Goal: Task Accomplishment & Management: Complete application form

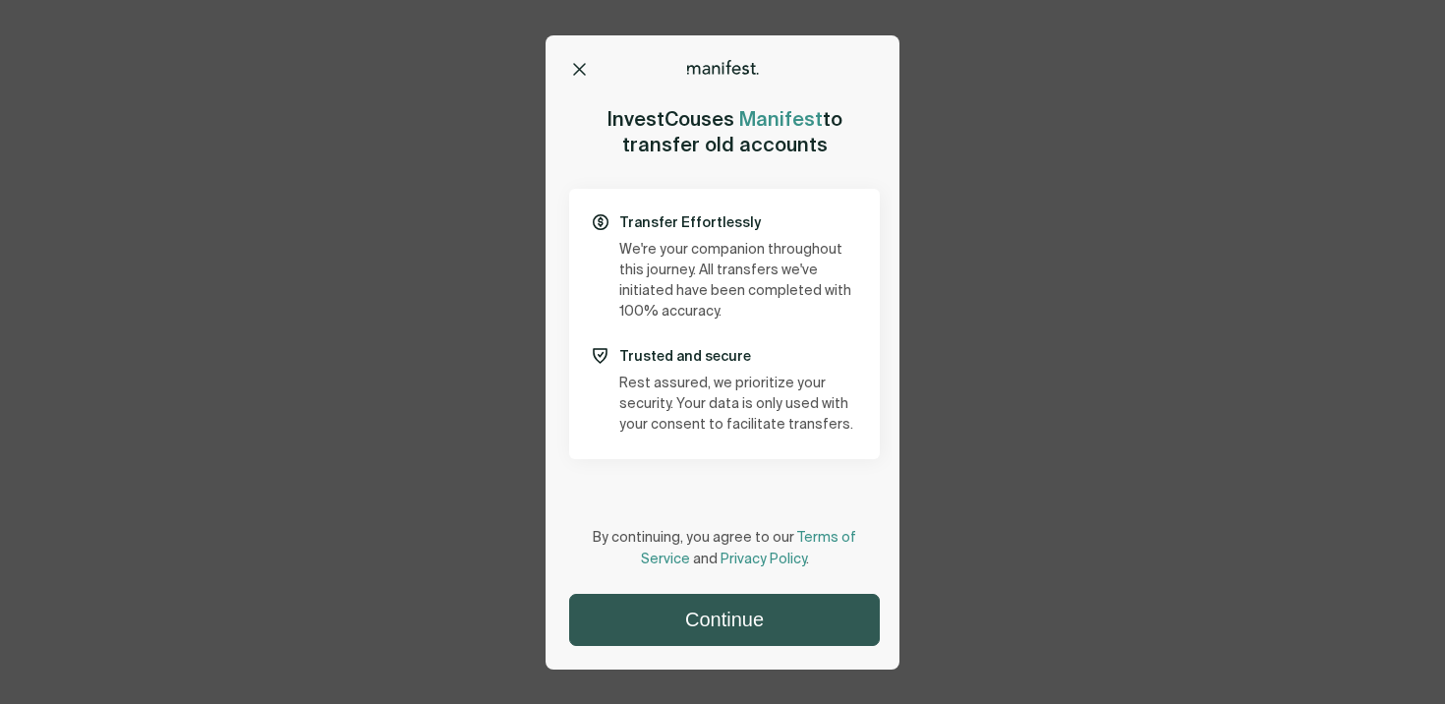
click at [781, 619] on button "Continue" at bounding box center [724, 620] width 309 height 50
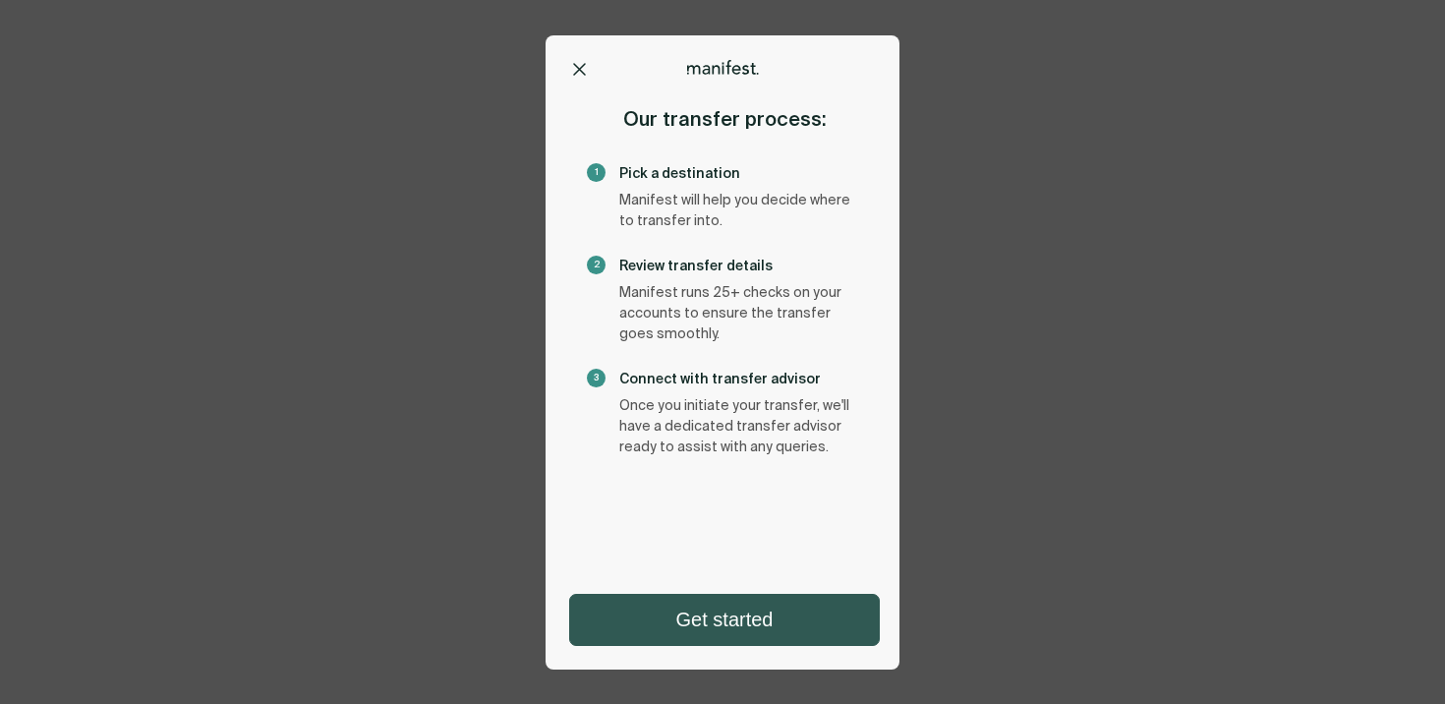
click at [781, 629] on button "Get started" at bounding box center [724, 620] width 309 height 50
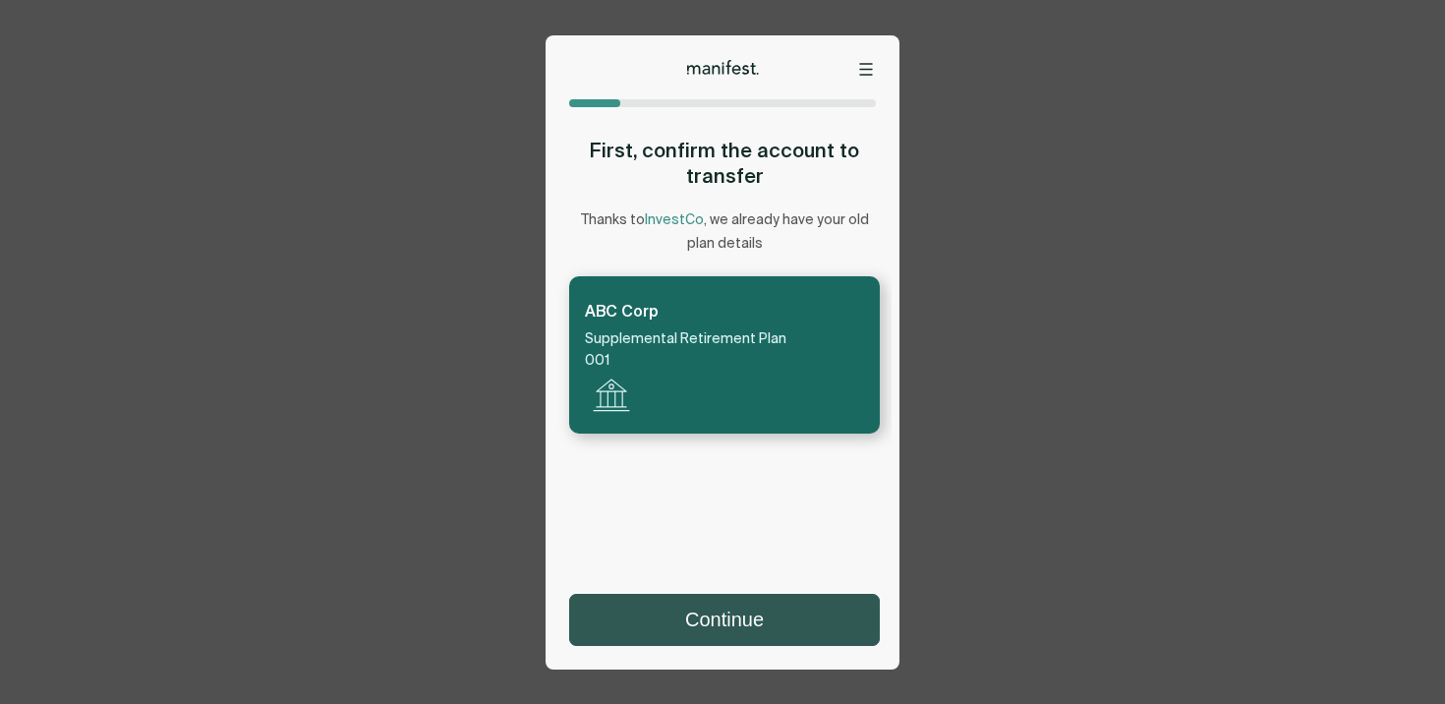
click at [747, 618] on button "Continue" at bounding box center [724, 620] width 309 height 50
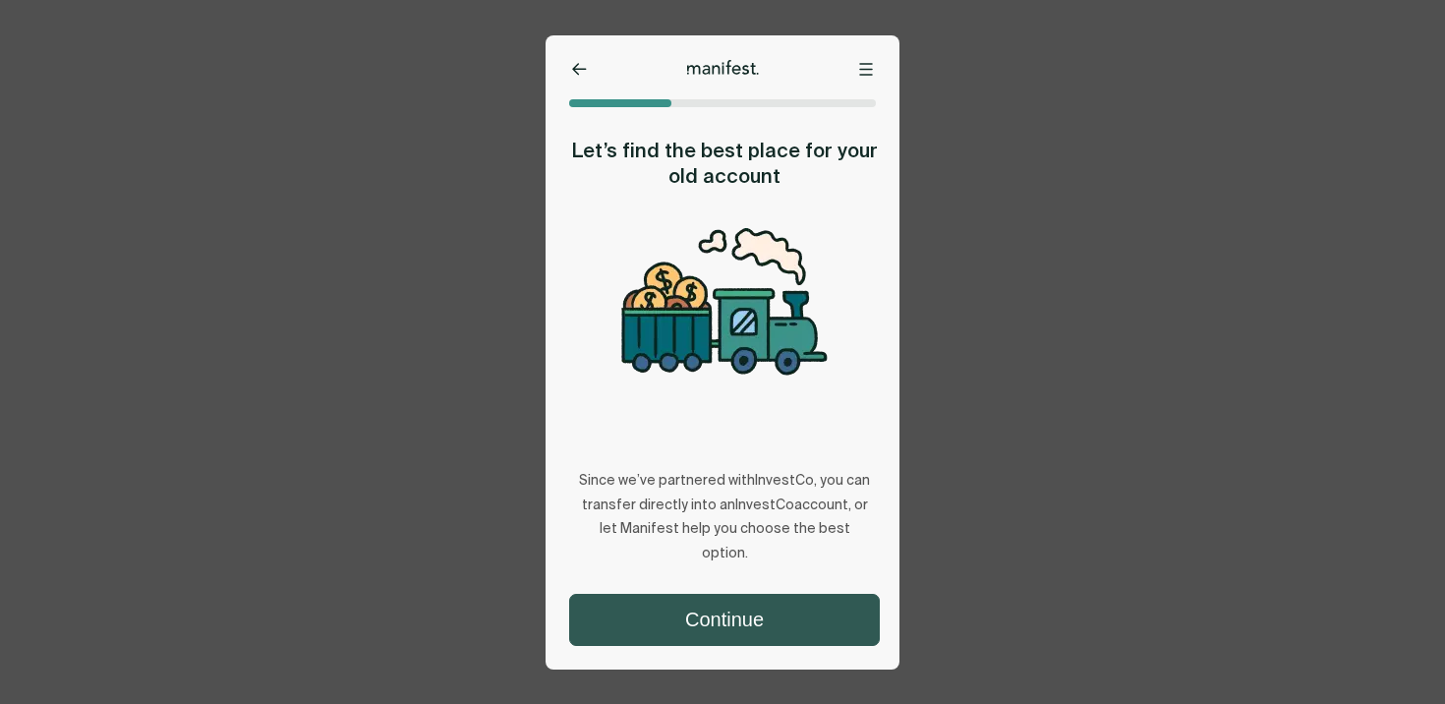
click at [755, 621] on button "Continue" at bounding box center [724, 620] width 309 height 50
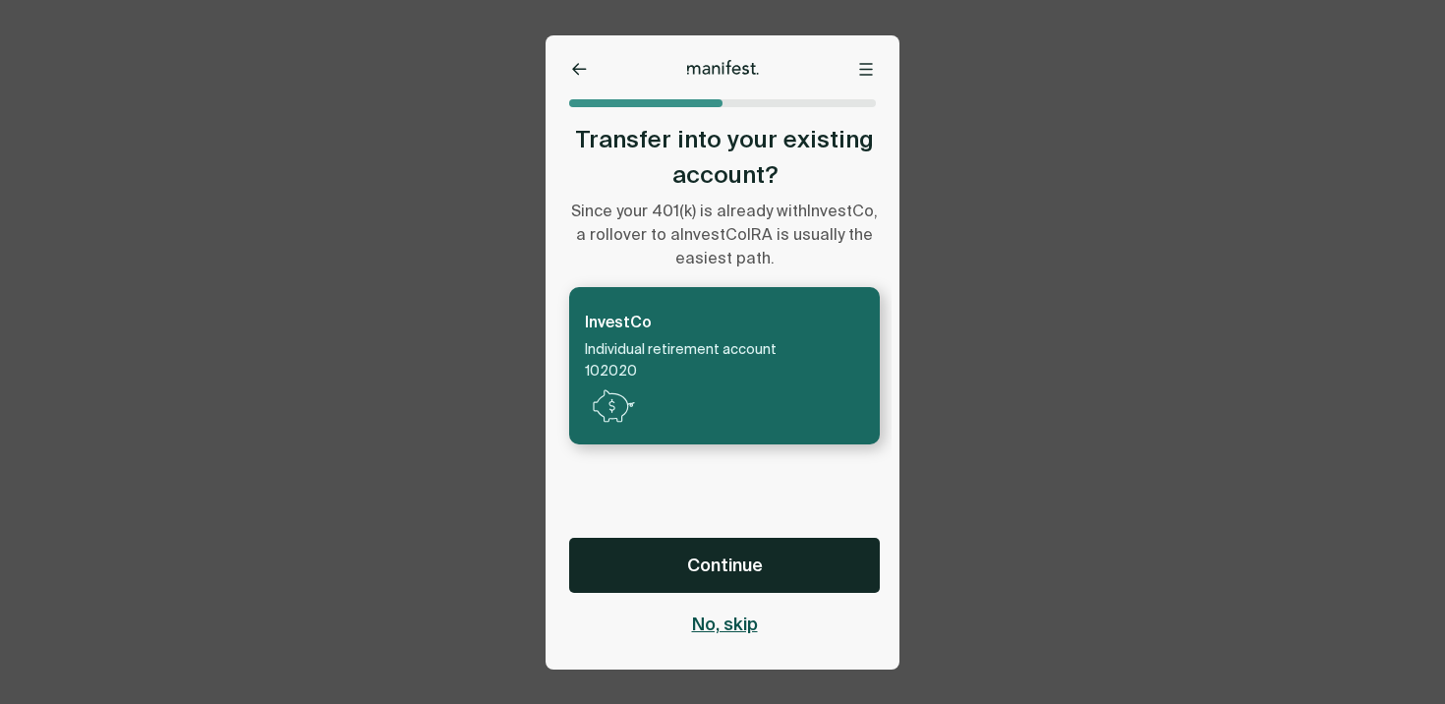
click at [731, 625] on span "No, skip" at bounding box center [725, 624] width 66 height 24
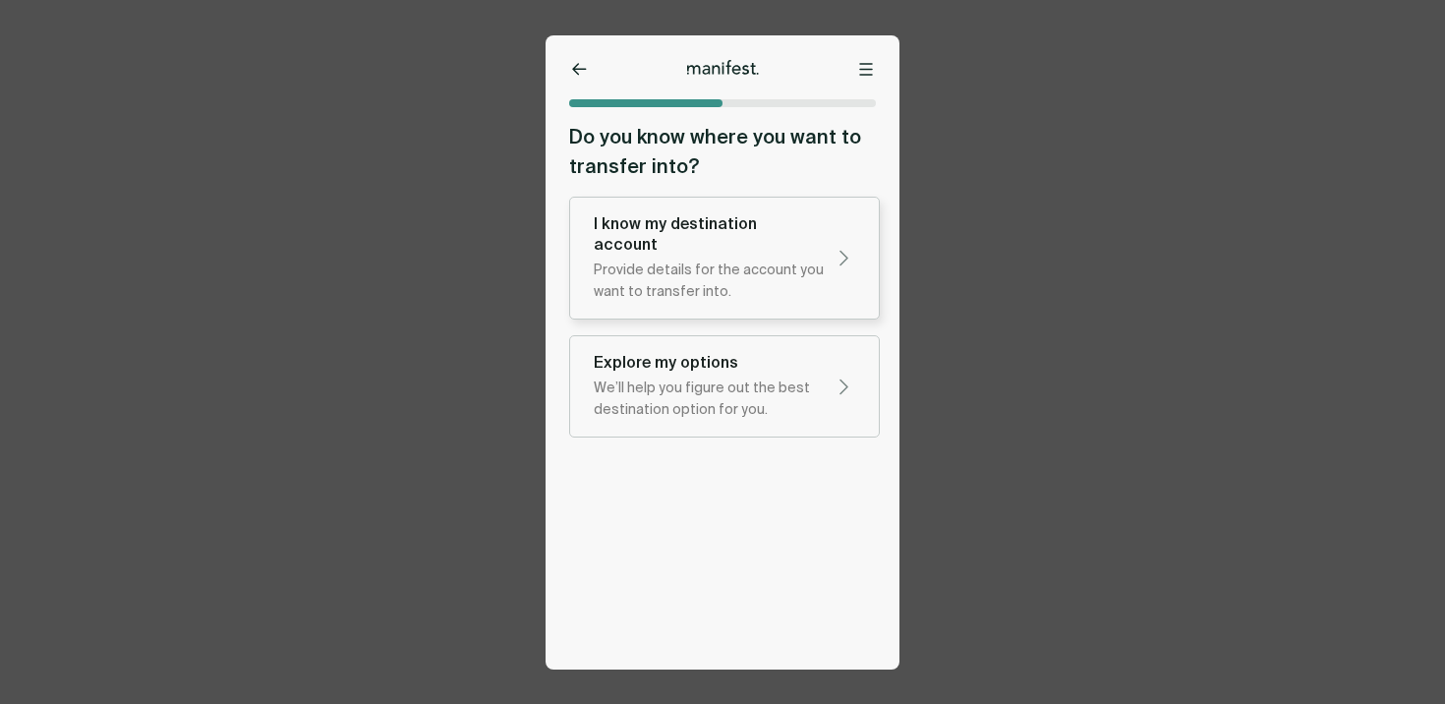
click at [714, 231] on div "I know my destination account" at bounding box center [709, 233] width 230 height 41
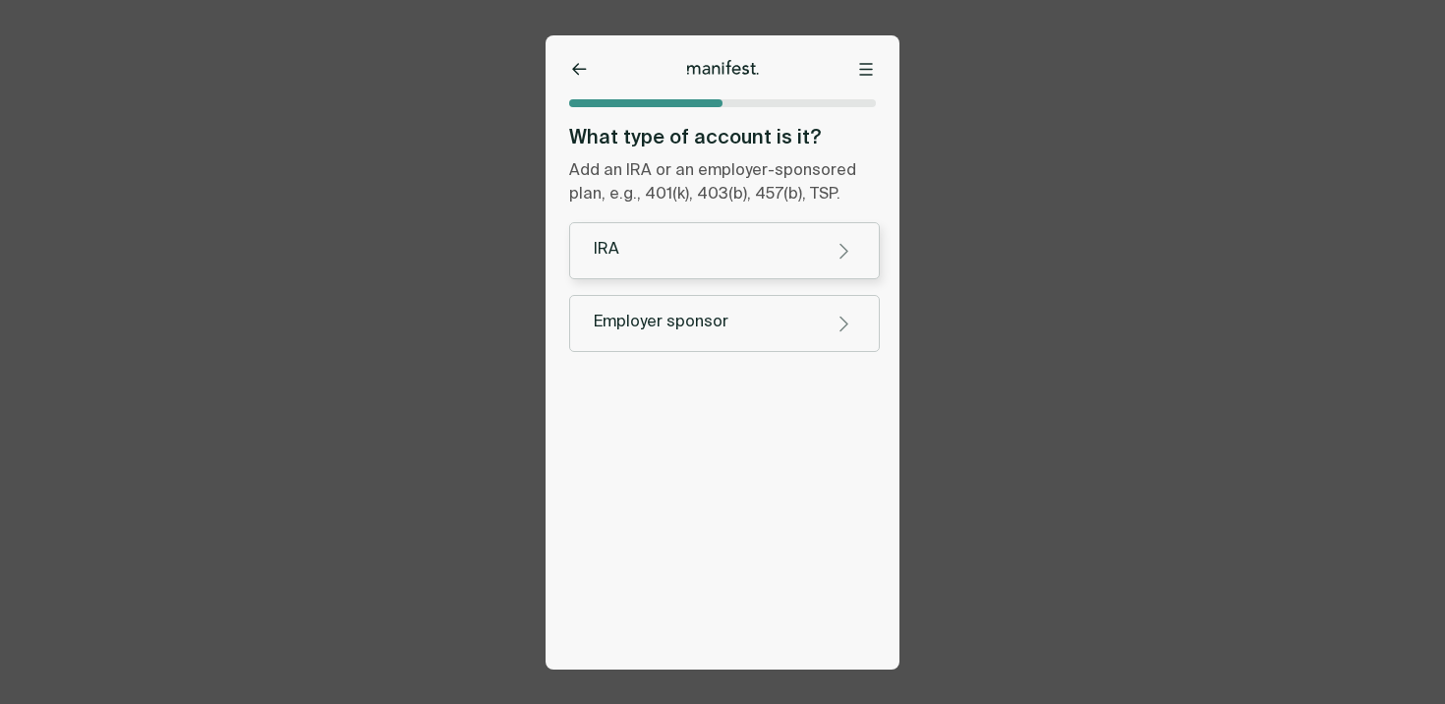
click at [736, 253] on div "IRA" at bounding box center [709, 250] width 230 height 21
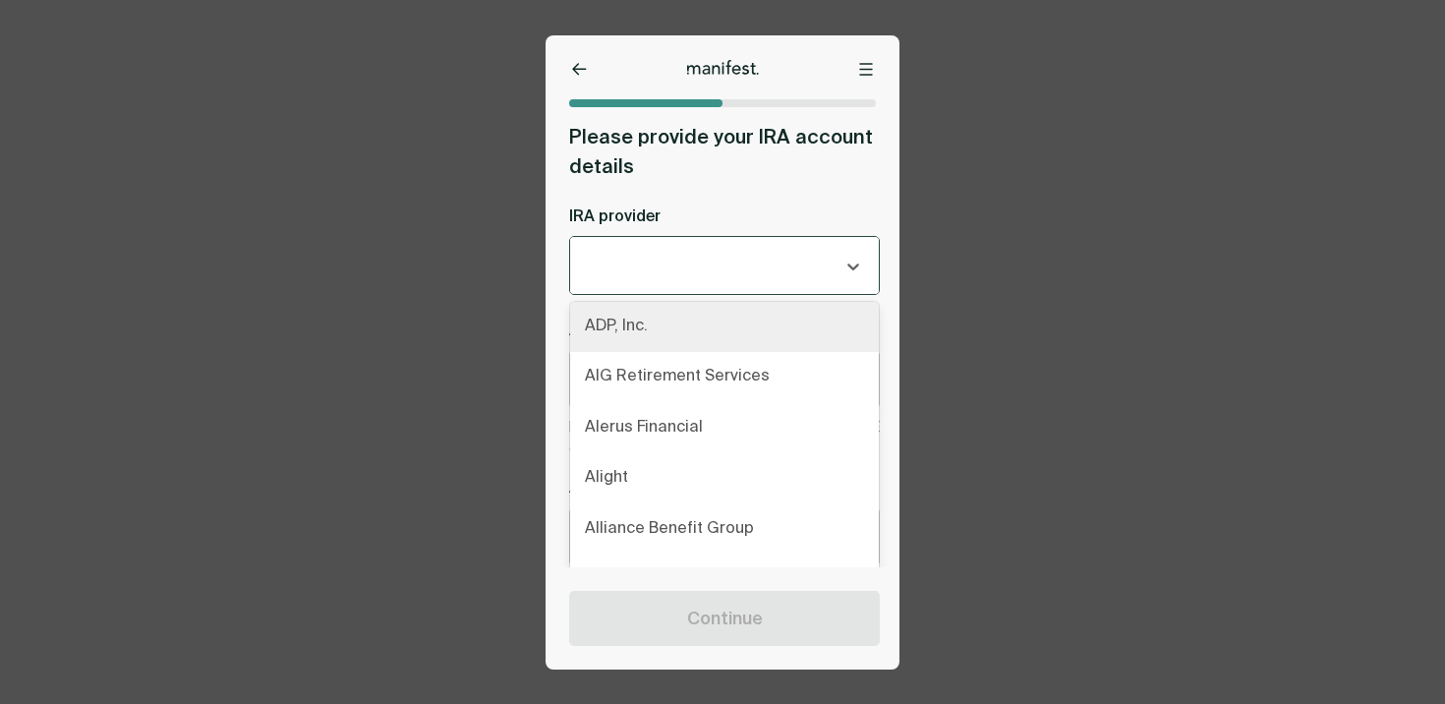
click at [703, 272] on div at bounding box center [711, 265] width 250 height 25
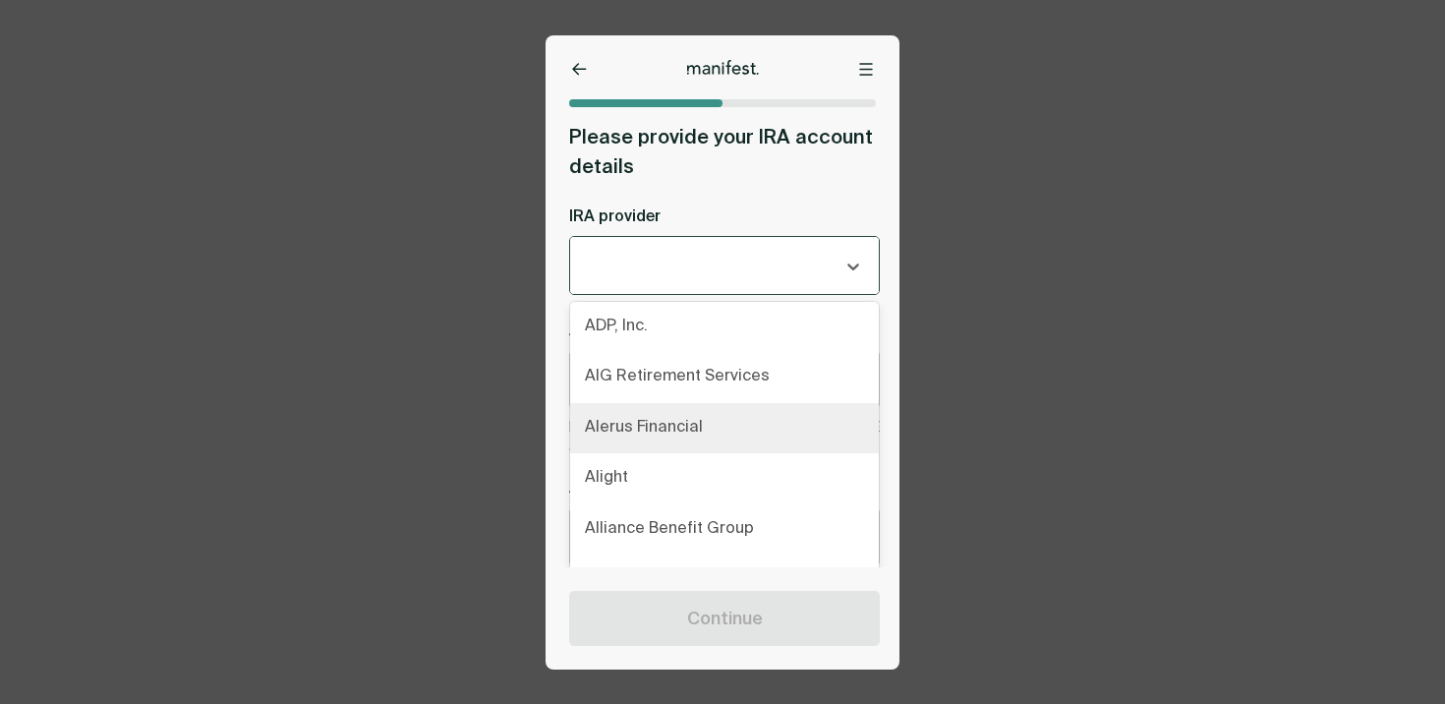
click at [656, 425] on div "Alerus Financial" at bounding box center [724, 428] width 309 height 51
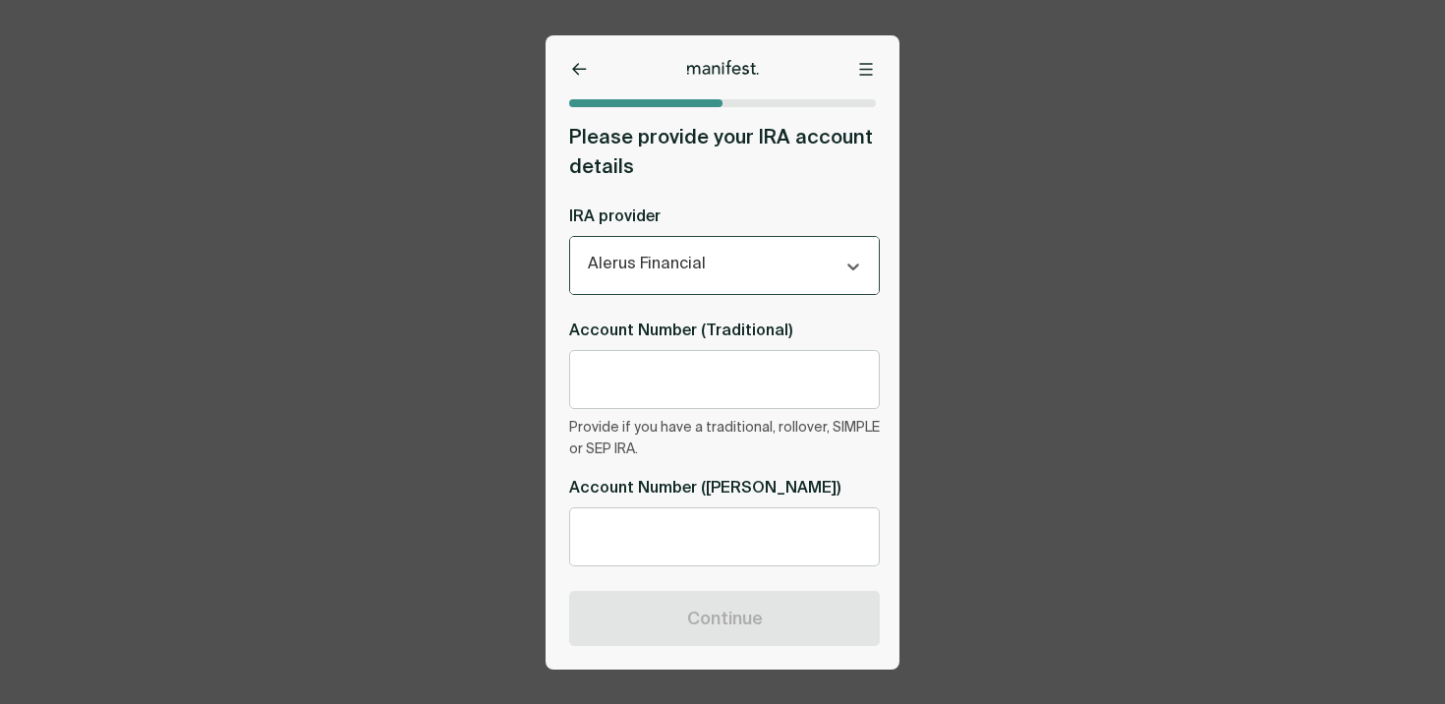
scroll to position [29, 0]
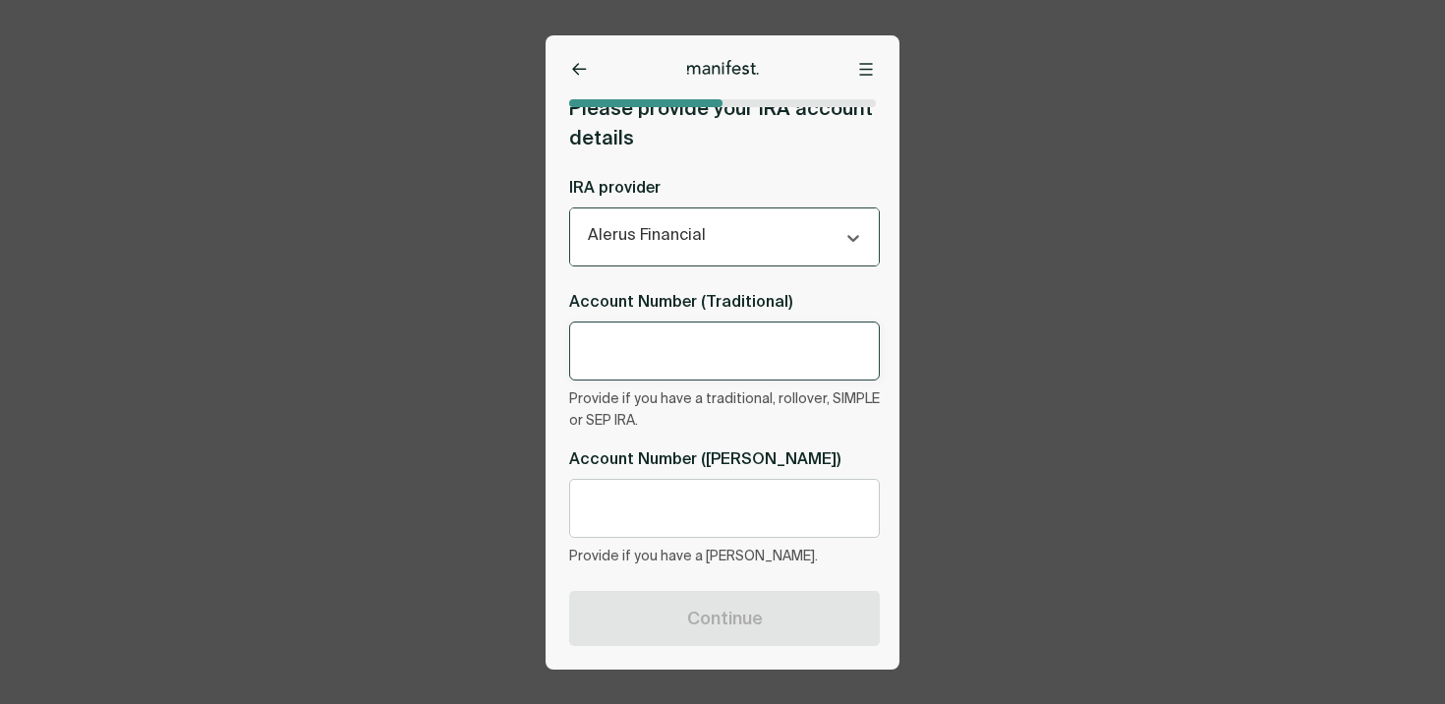
click at [667, 344] on input "text" at bounding box center [724, 350] width 277 height 17
type input "***"
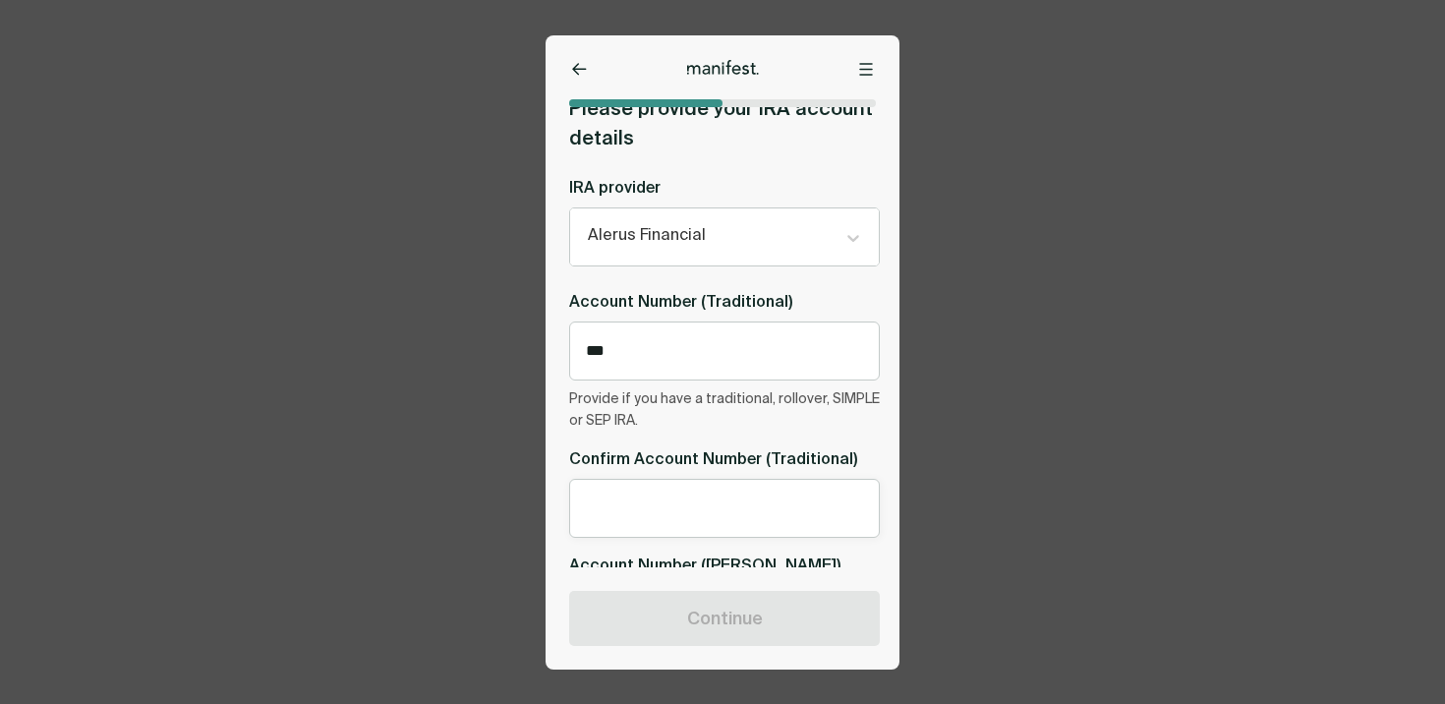
click at [668, 491] on div at bounding box center [724, 508] width 311 height 59
click at [650, 516] on input "text" at bounding box center [724, 507] width 277 height 17
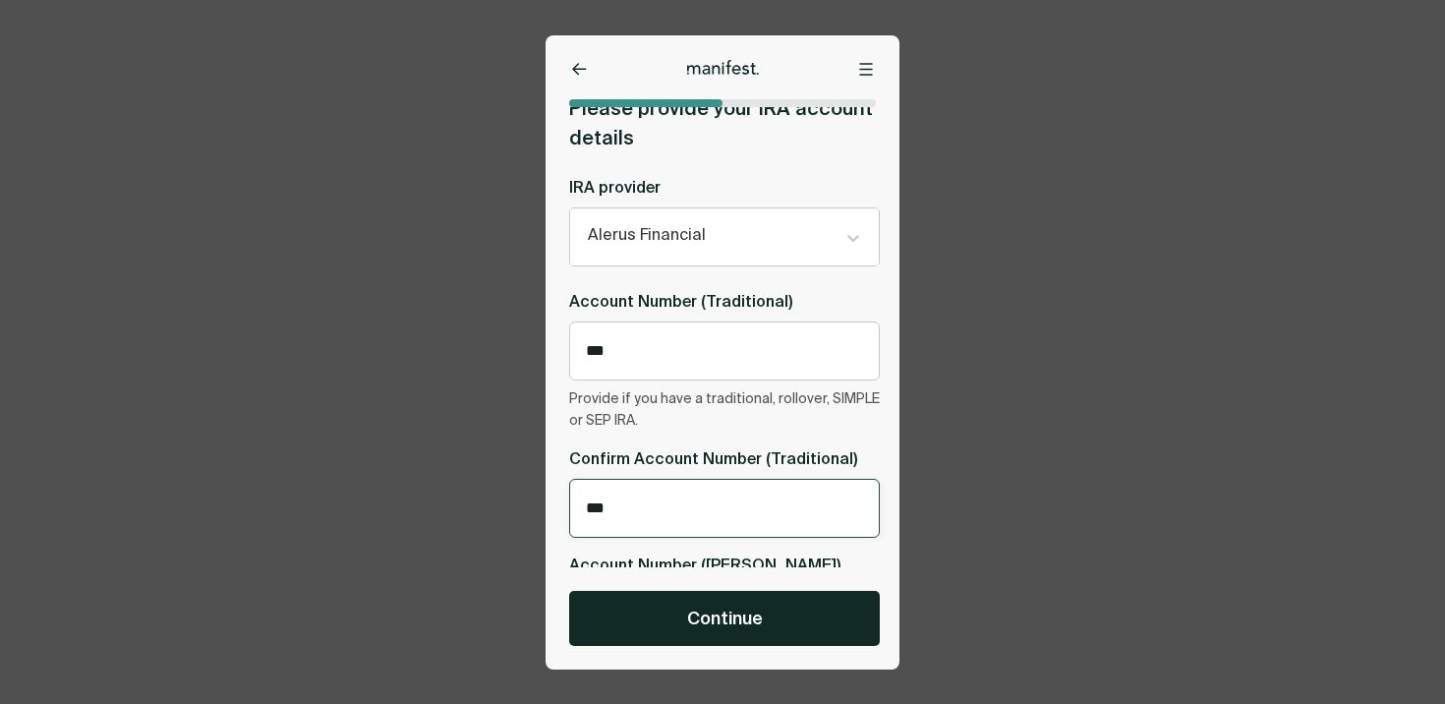
scroll to position [135, 0]
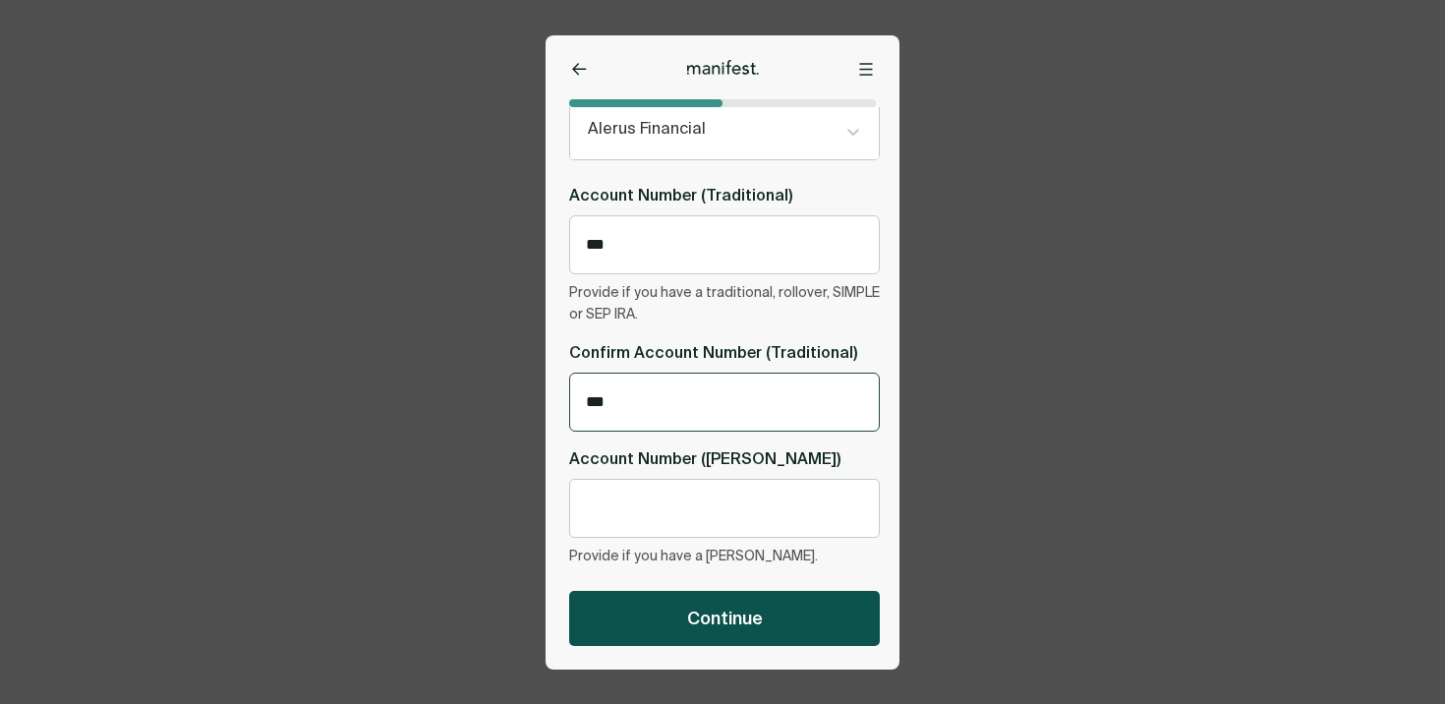
type input "***"
click at [685, 624] on button "Continue" at bounding box center [724, 618] width 311 height 55
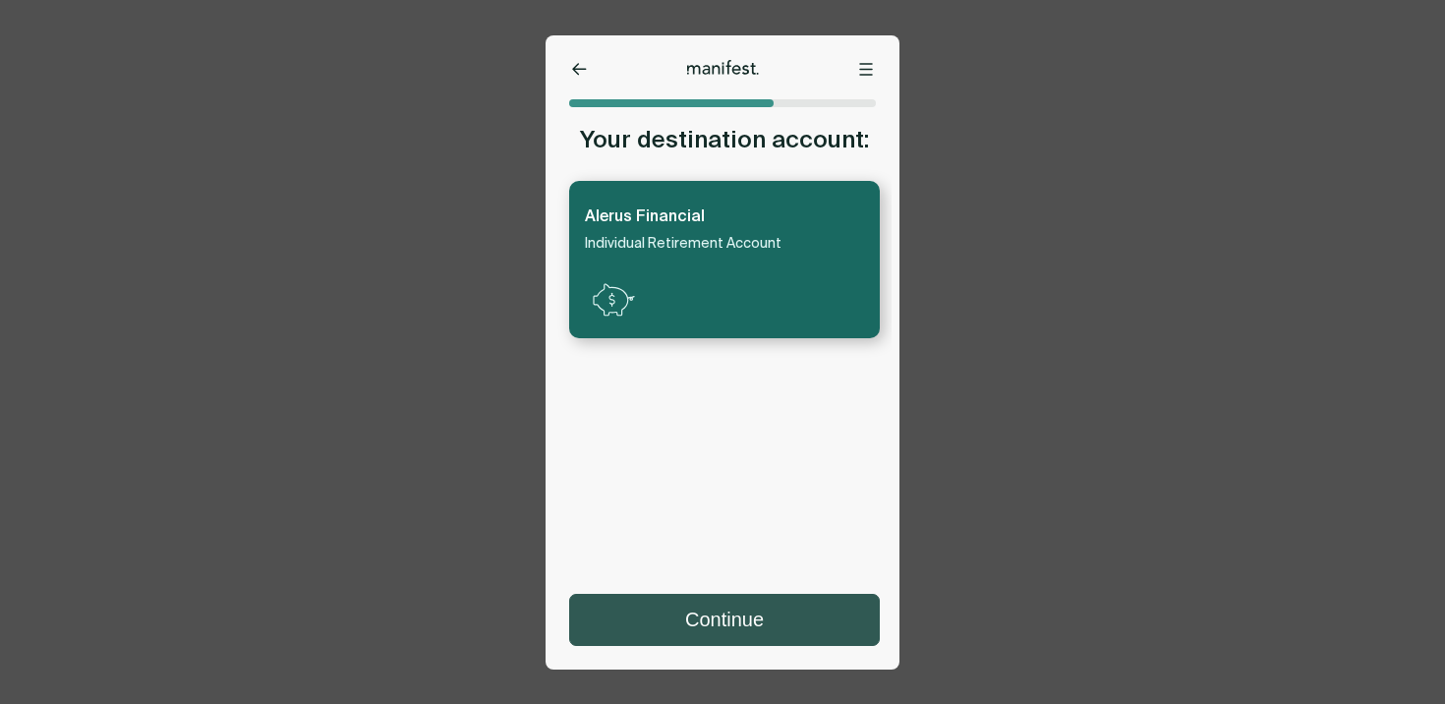
click at [749, 629] on button "Continue" at bounding box center [724, 620] width 309 height 50
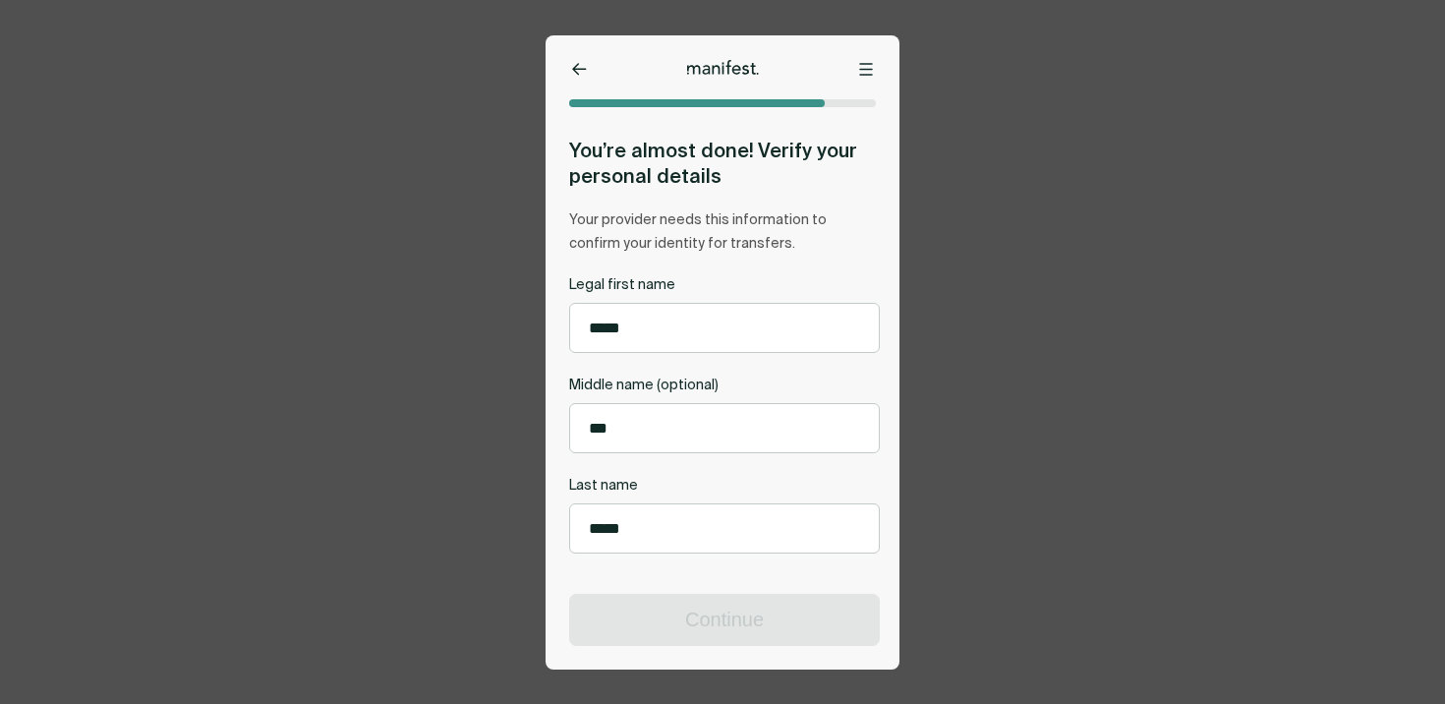
click at [583, 67] on icon at bounding box center [579, 69] width 15 height 13
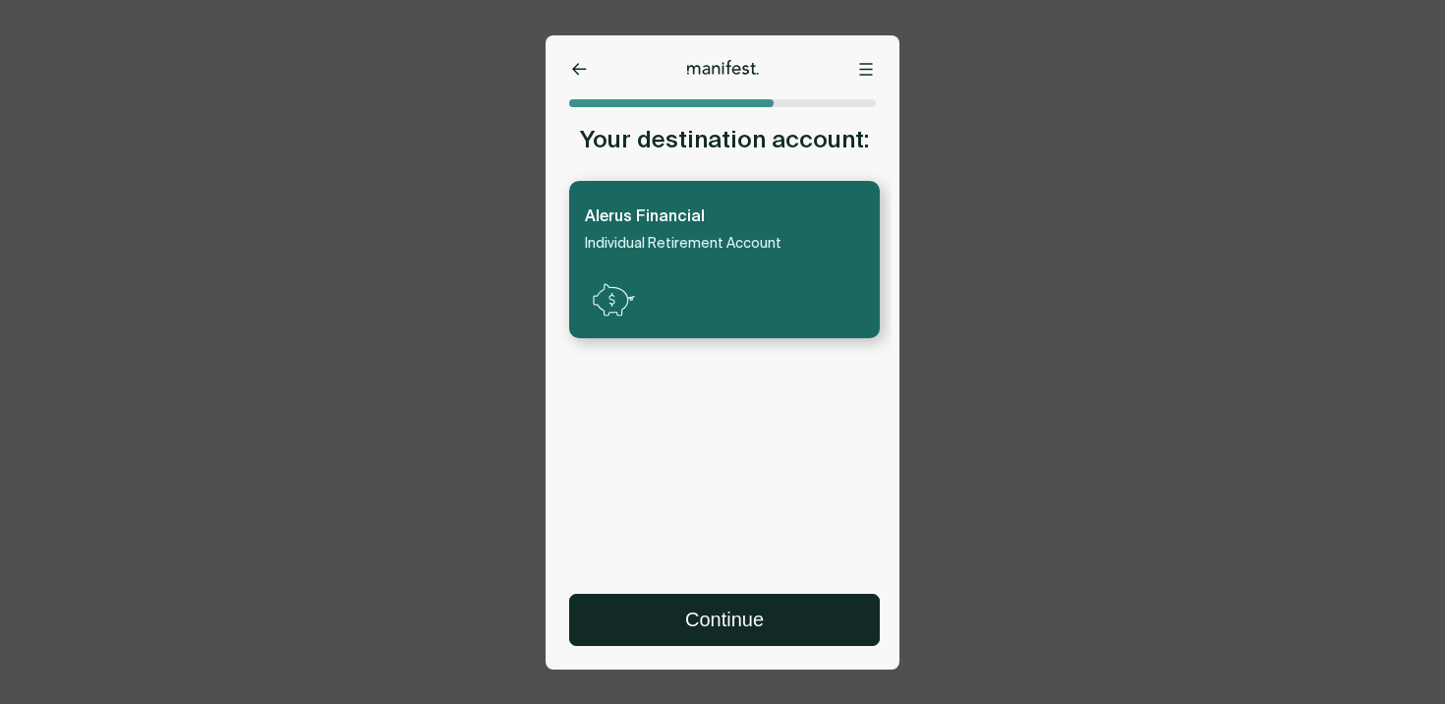
click at [583, 67] on icon at bounding box center [579, 69] width 15 height 13
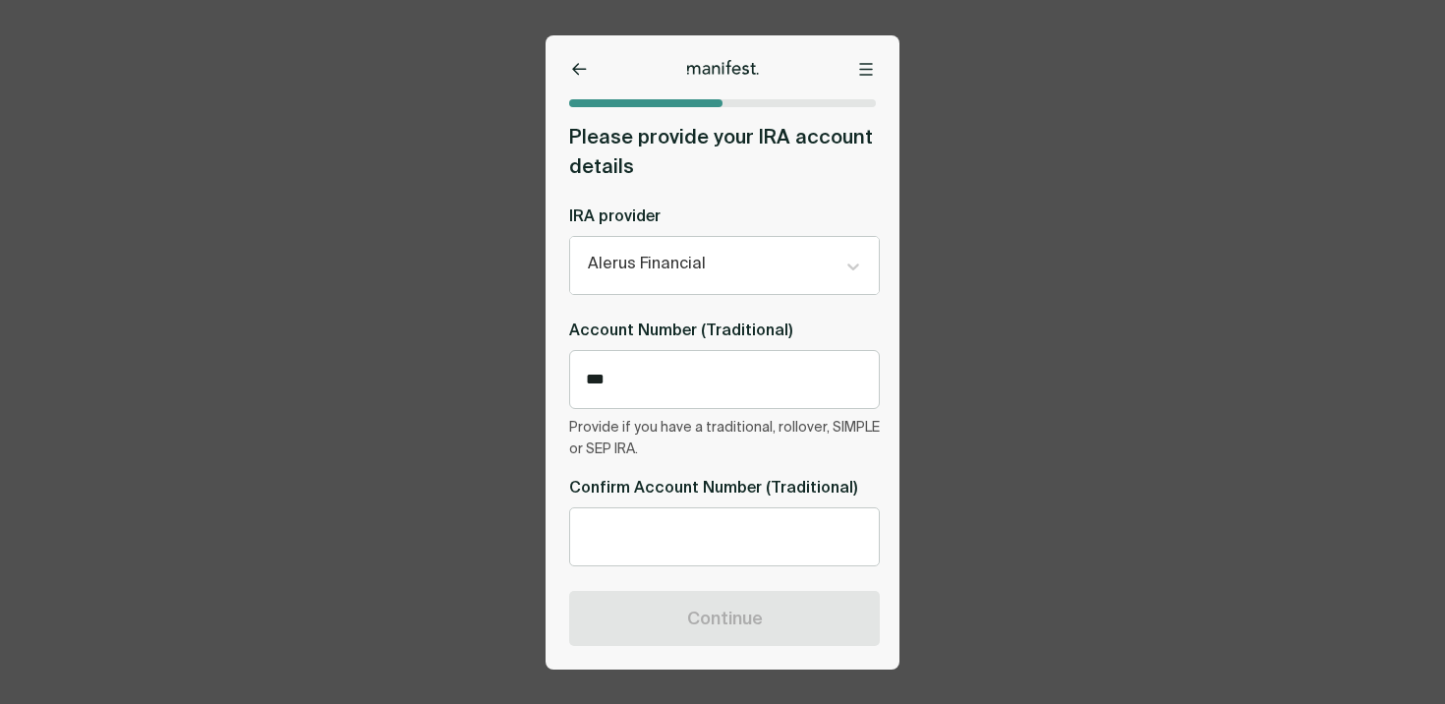
click at [583, 67] on icon at bounding box center [579, 69] width 15 height 13
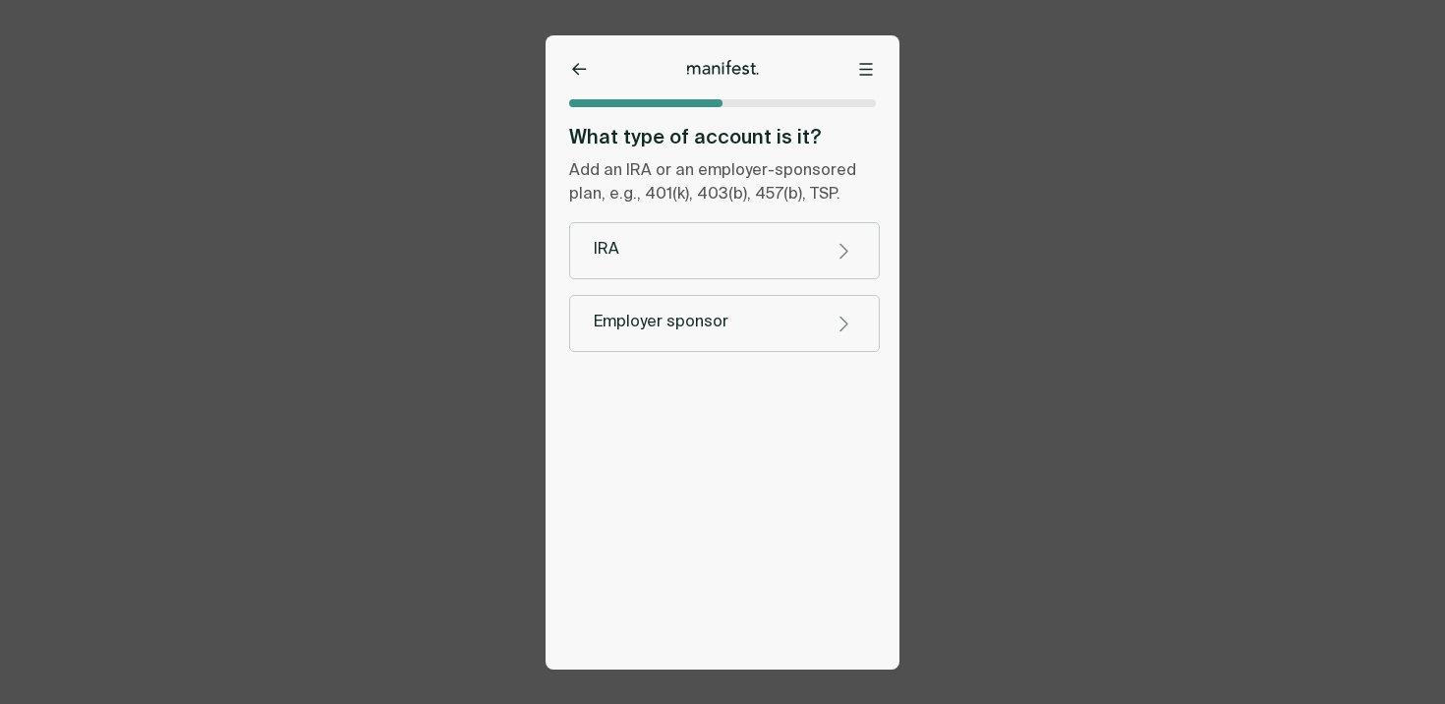
click at [583, 67] on icon at bounding box center [579, 69] width 15 height 13
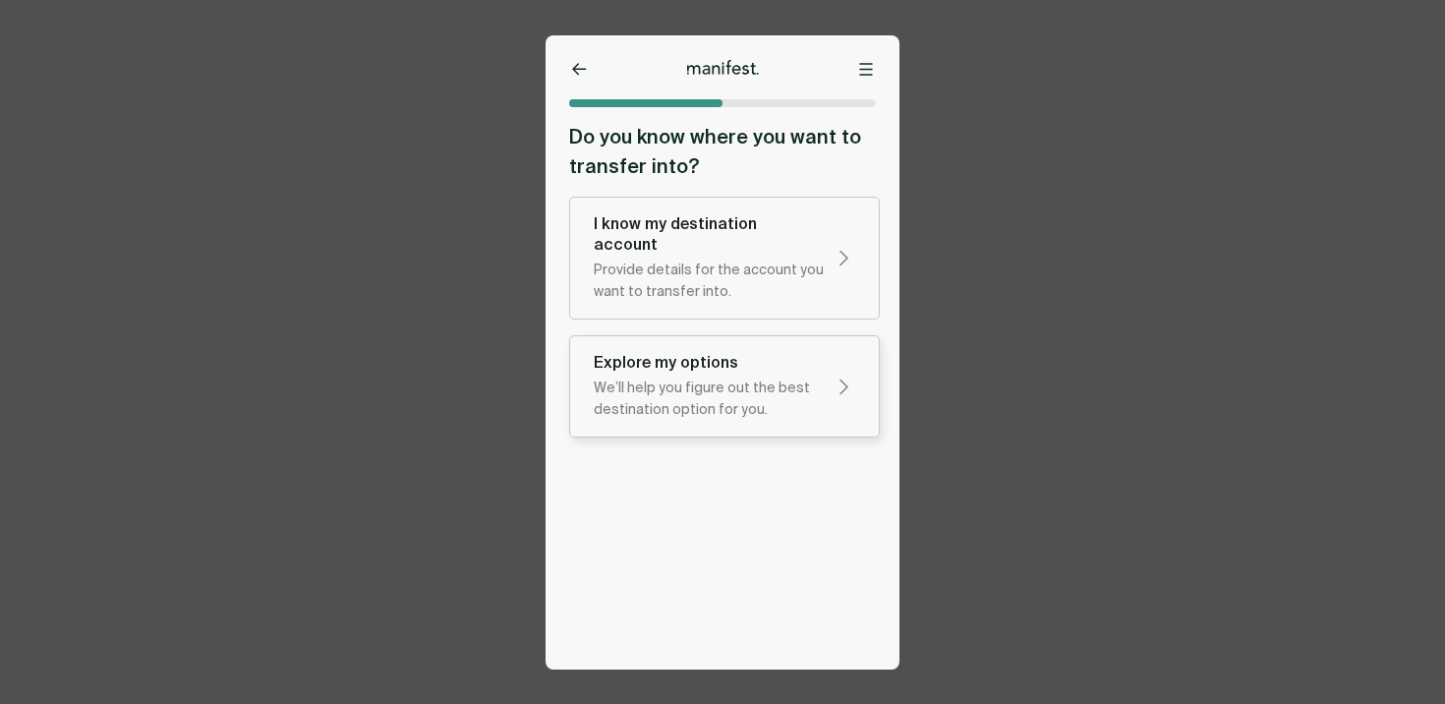
click at [690, 377] on div "We’ll help you figure out the best destination option for you." at bounding box center [709, 398] width 230 height 43
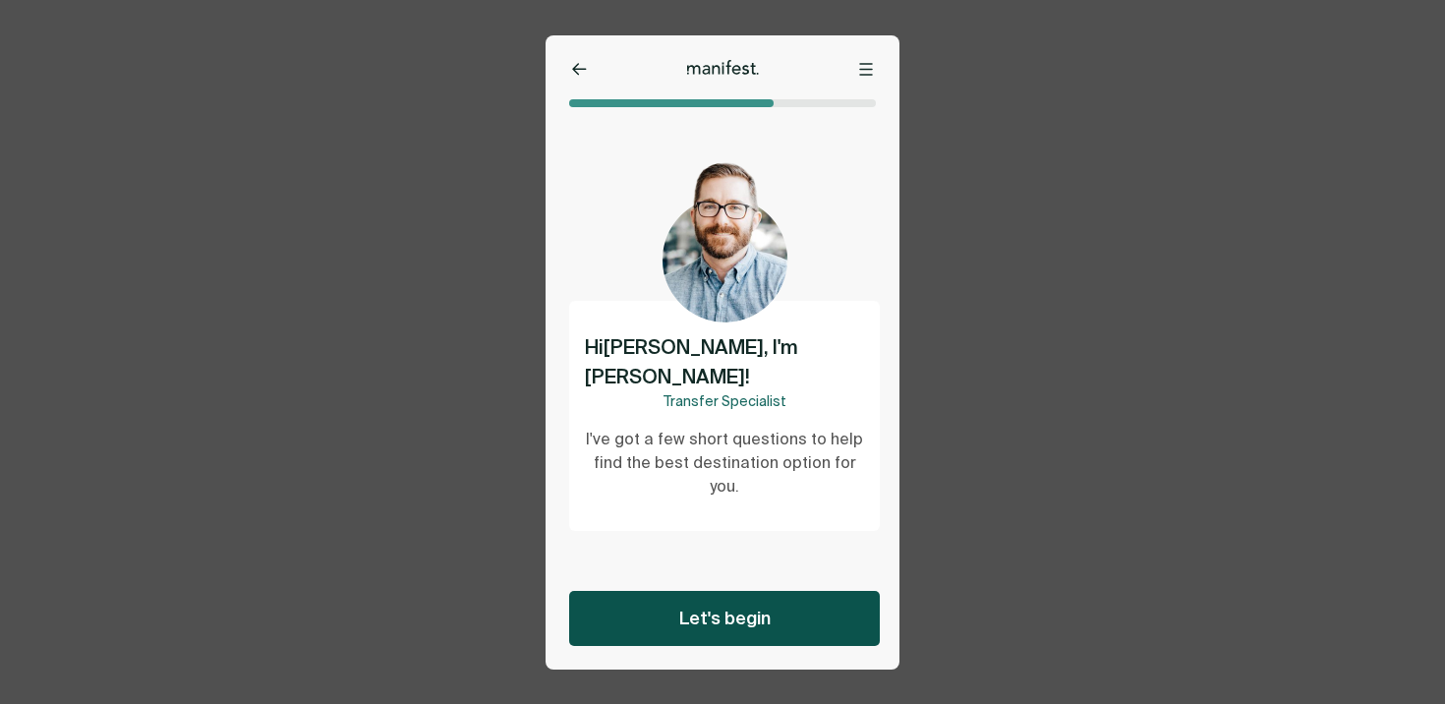
click at [727, 621] on span "Let's begin" at bounding box center [724, 619] width 91 height 24
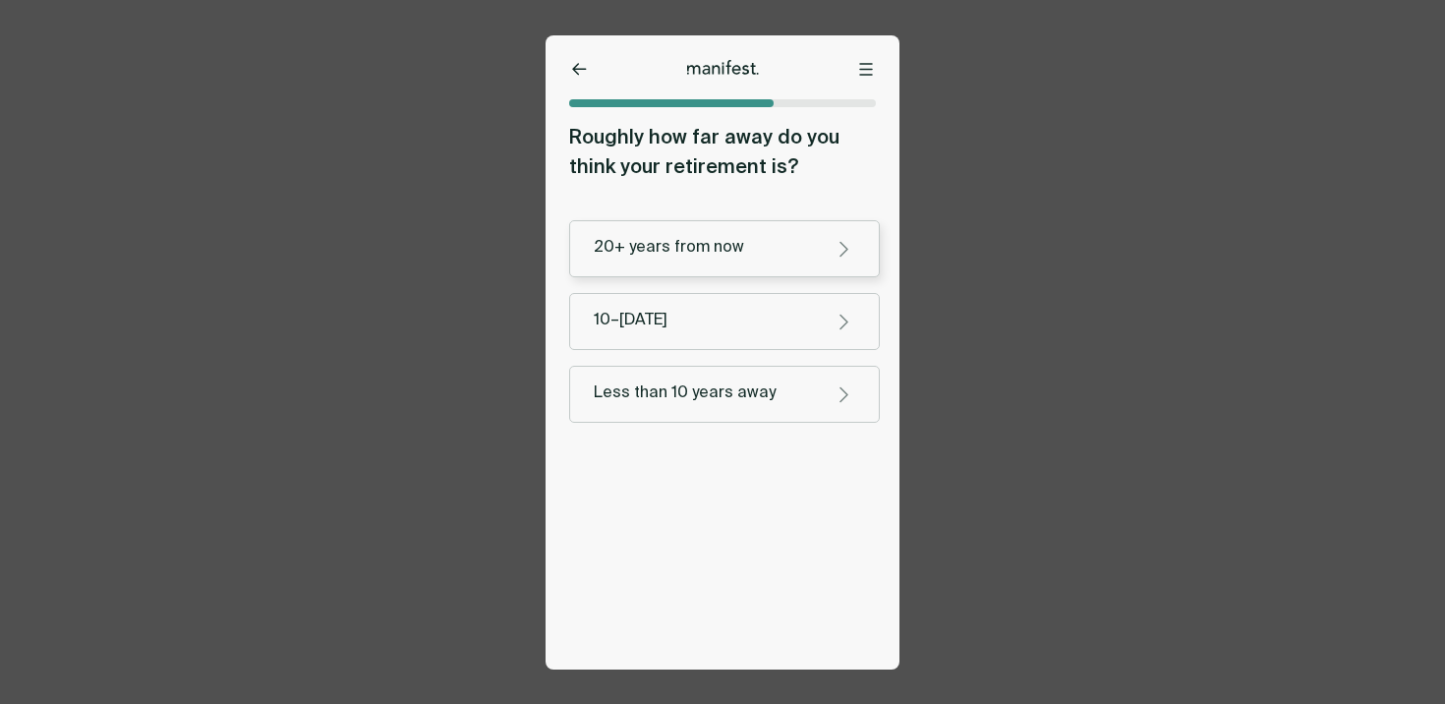
click at [709, 261] on button "20+ years from now" at bounding box center [724, 248] width 311 height 57
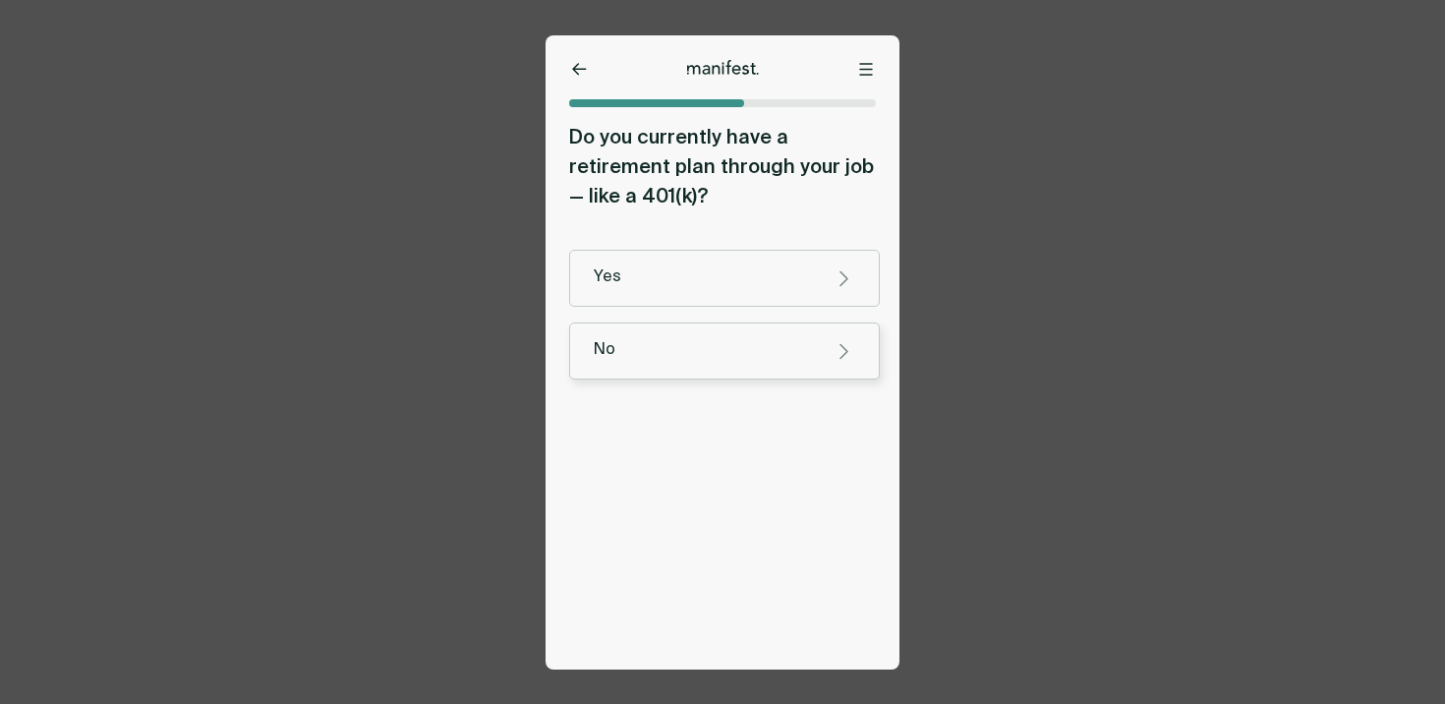
click at [711, 342] on div "No" at bounding box center [705, 350] width 222 height 21
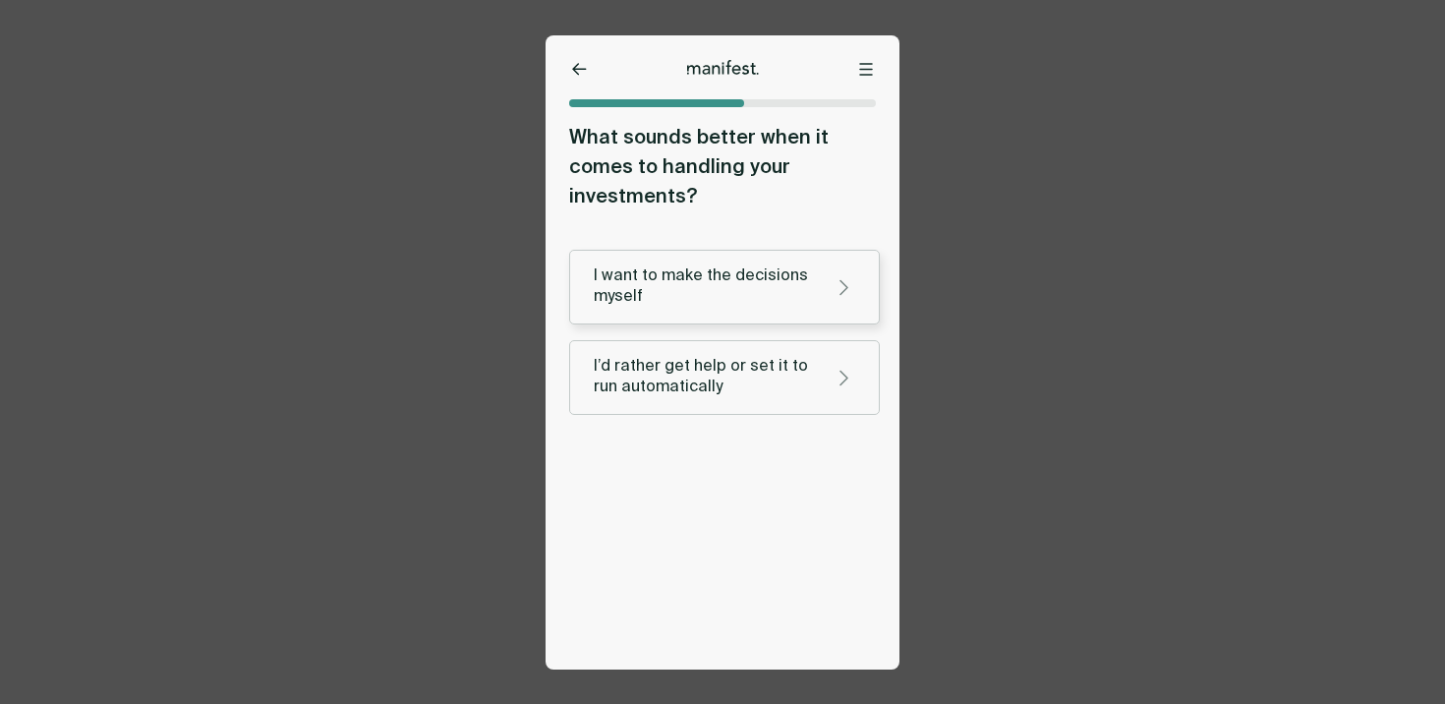
click at [709, 271] on div "I want to make the decisions myself" at bounding box center [705, 286] width 222 height 41
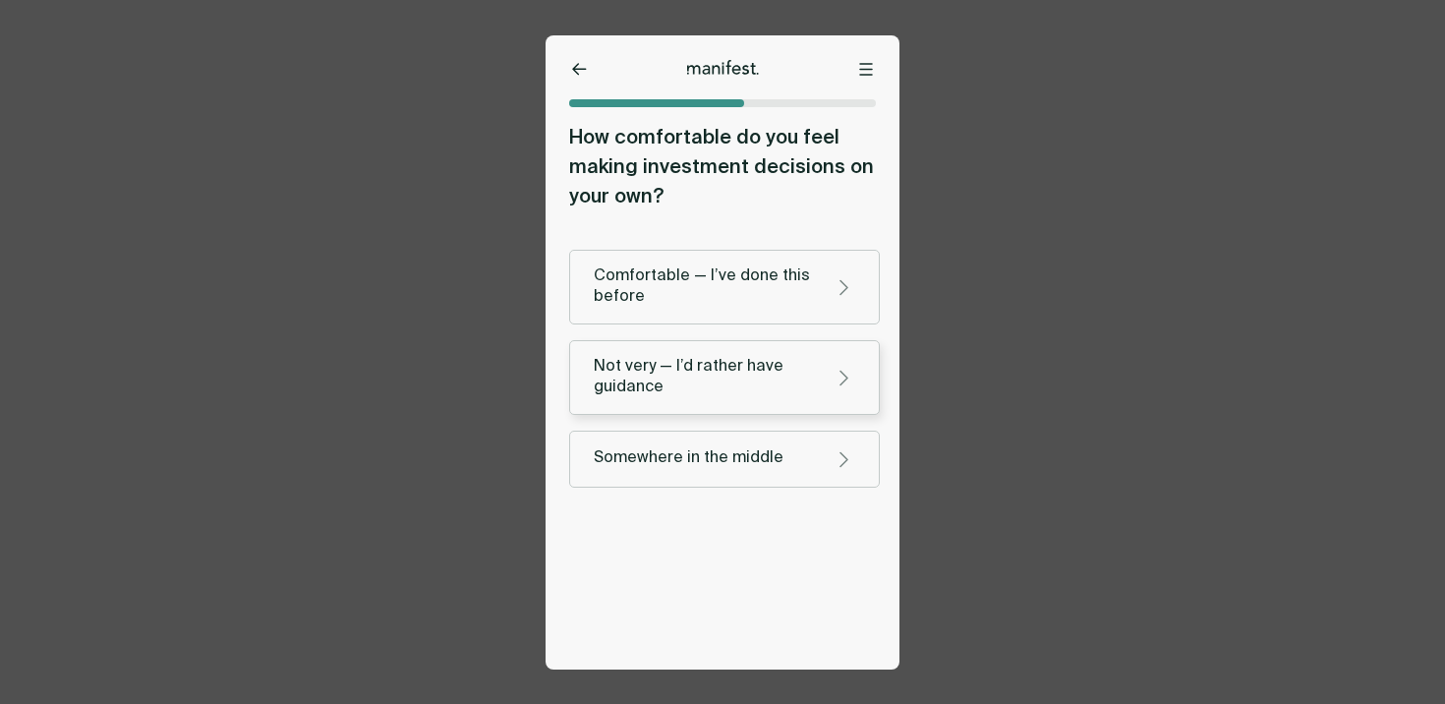
click at [709, 357] on div "Not very — I’d rather have guidance" at bounding box center [705, 377] width 222 height 41
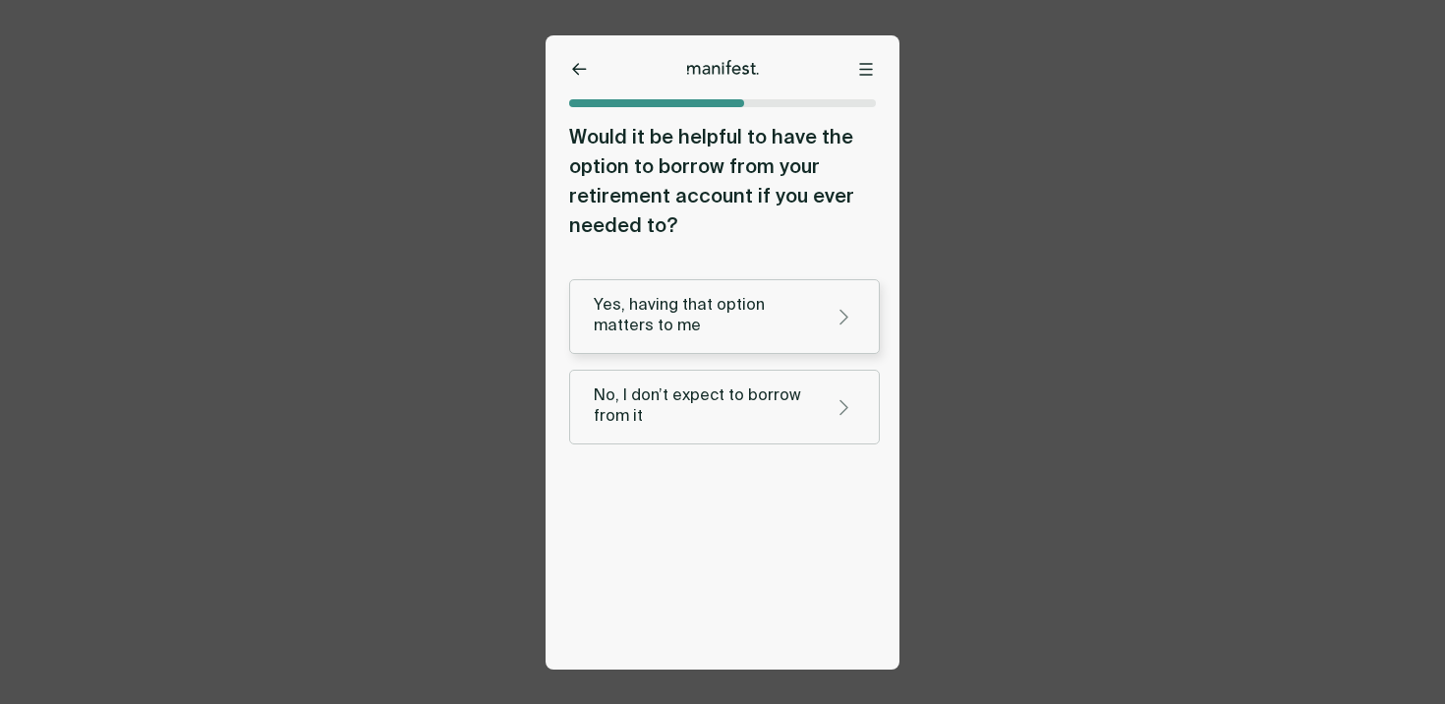
click at [709, 289] on button "Yes, having that option matters to me" at bounding box center [724, 316] width 311 height 75
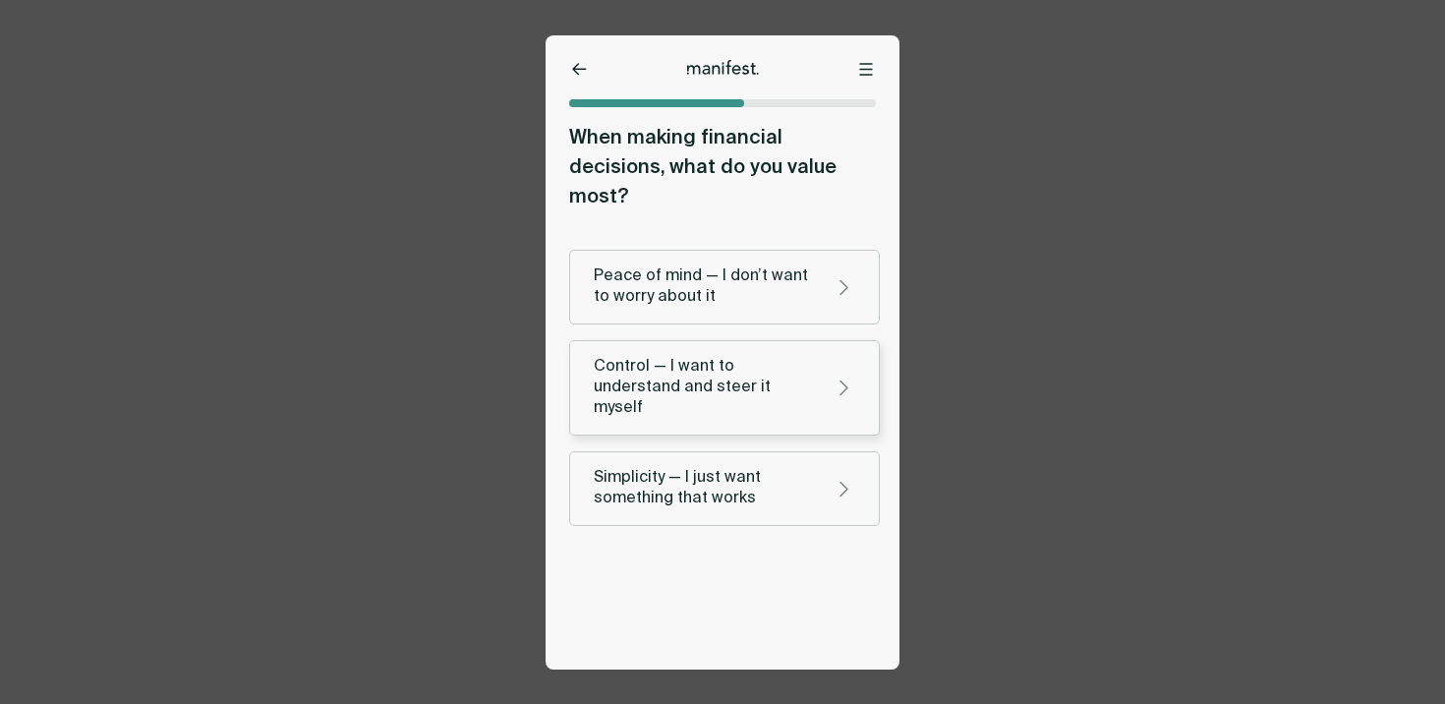
click at [704, 395] on button "Control — I want to understand and steer it myself" at bounding box center [724, 387] width 311 height 95
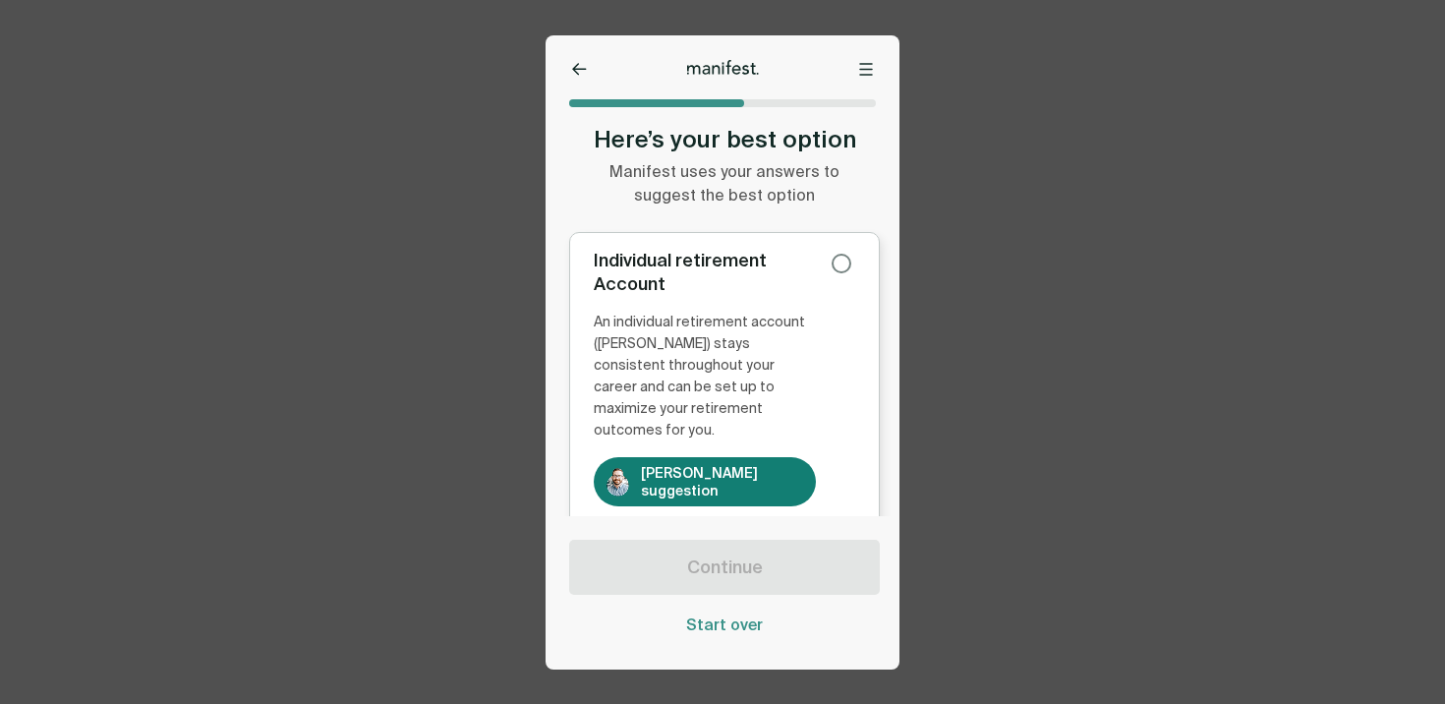
scroll to position [182, 0]
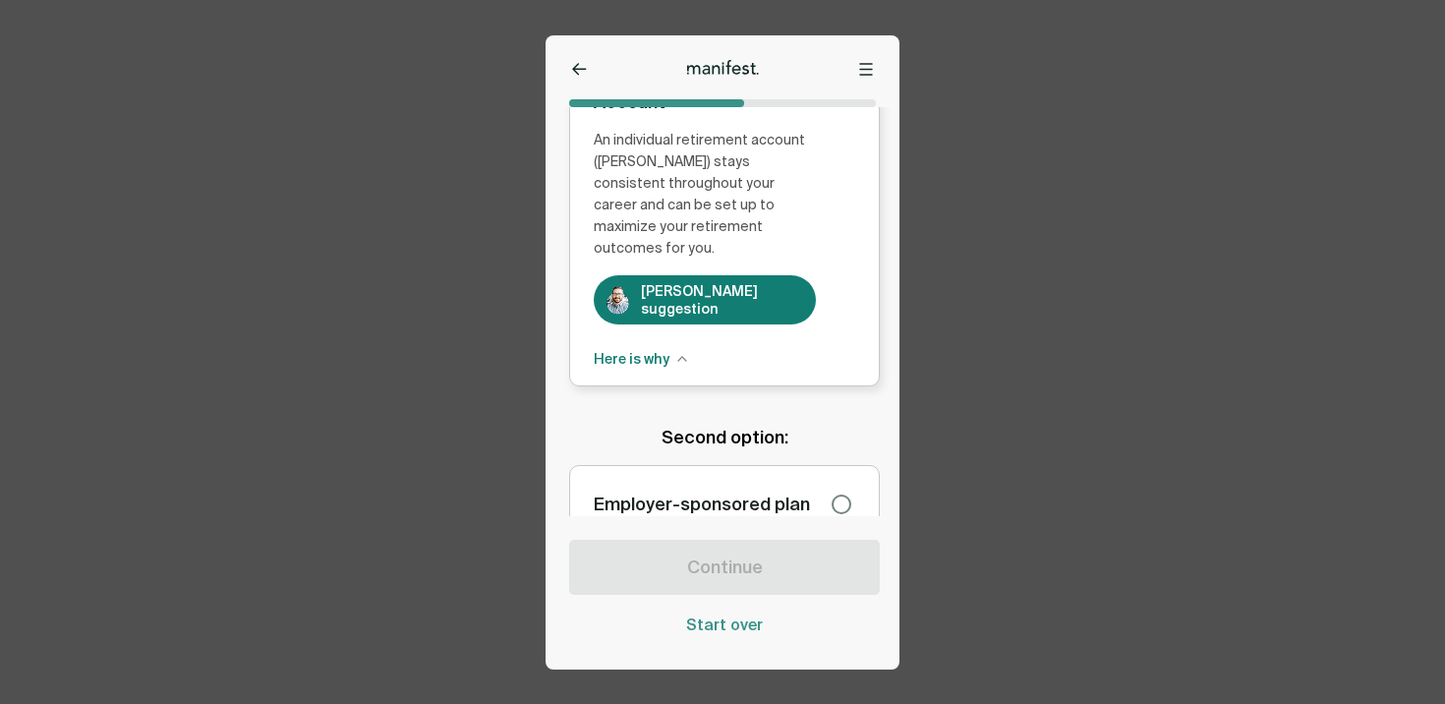
click at [791, 348] on button "Here is why" at bounding box center [724, 359] width 261 height 22
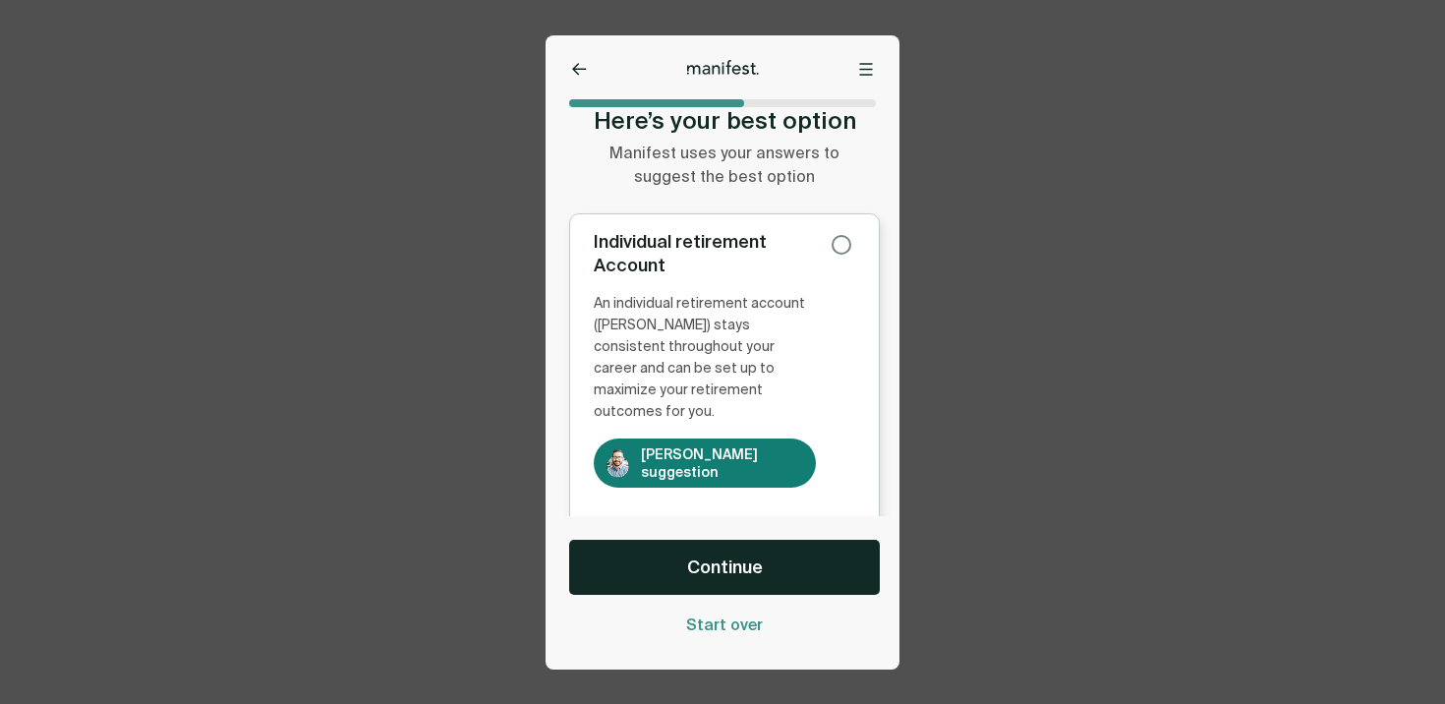
scroll to position [0, 0]
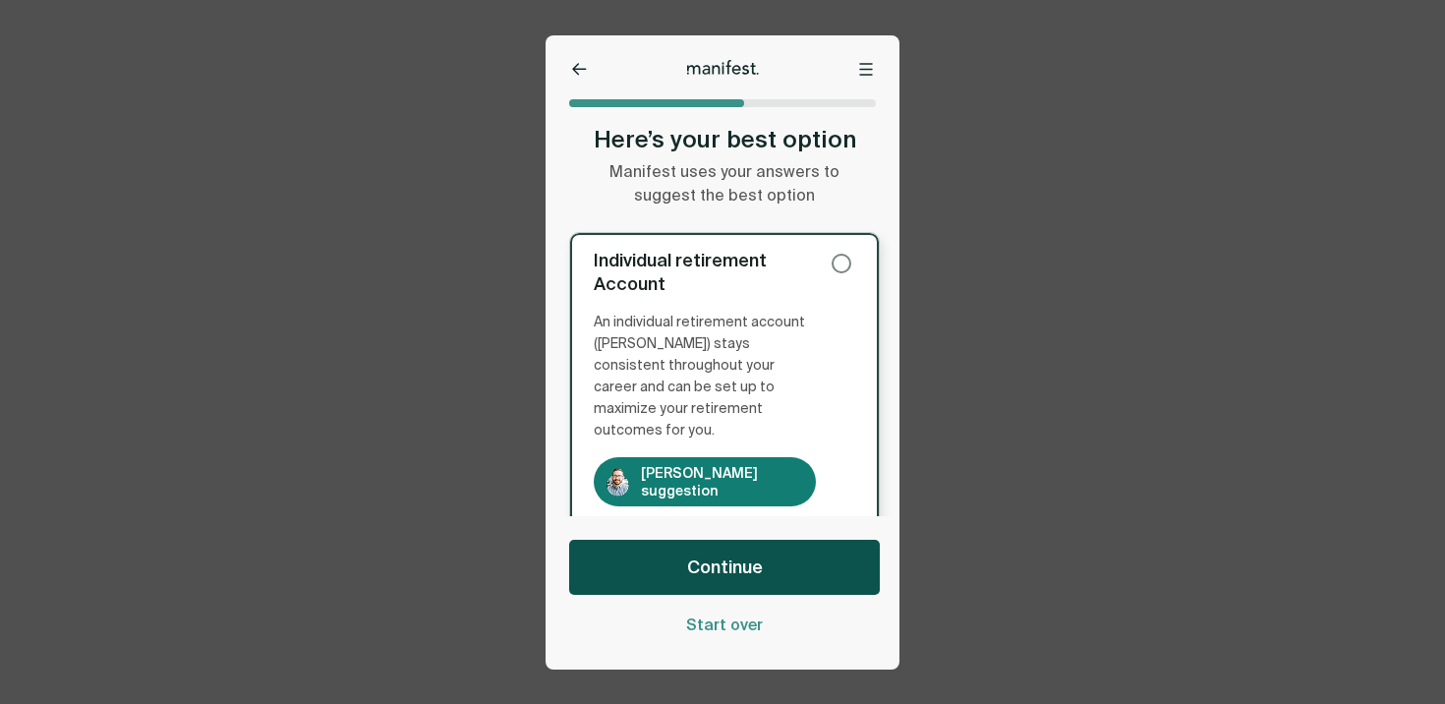
click at [753, 567] on span "Continue" at bounding box center [725, 567] width 76 height 24
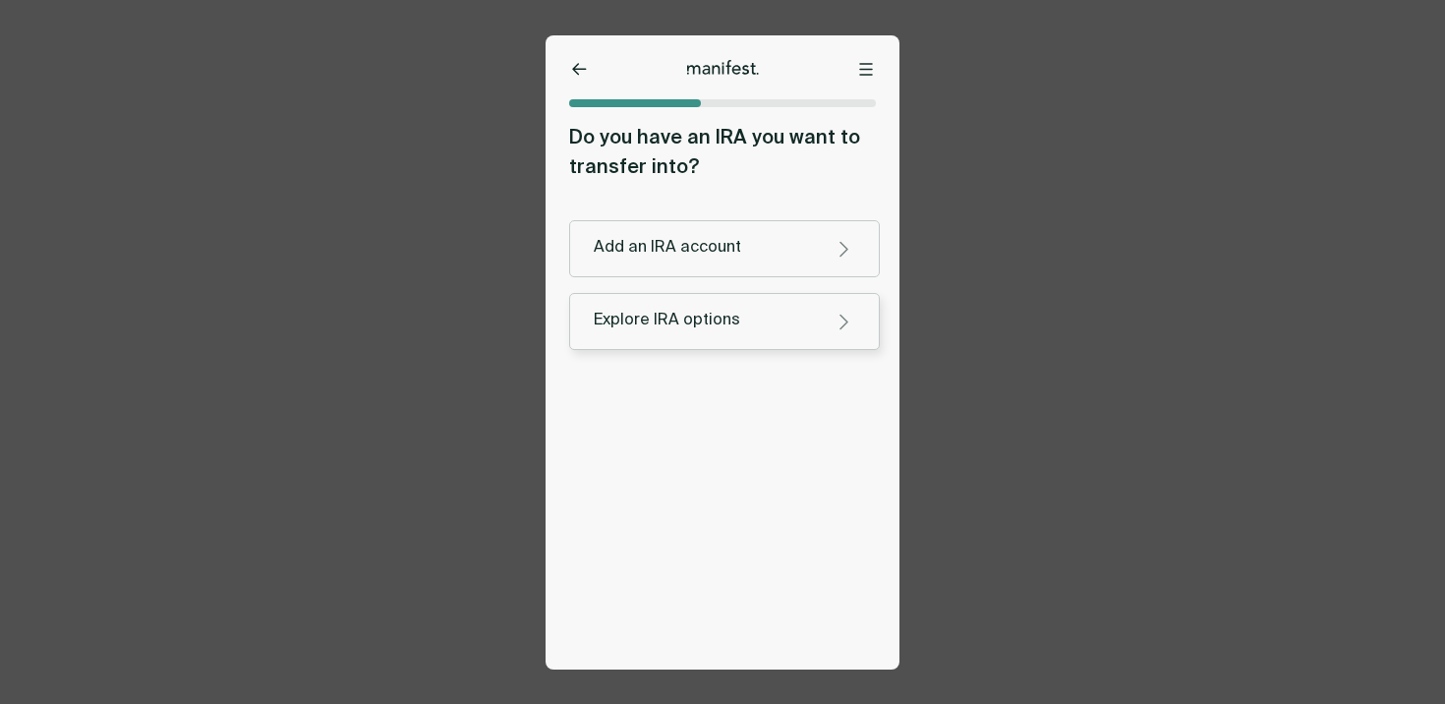
click at [737, 319] on div "Explore IRA options" at bounding box center [705, 321] width 222 height 21
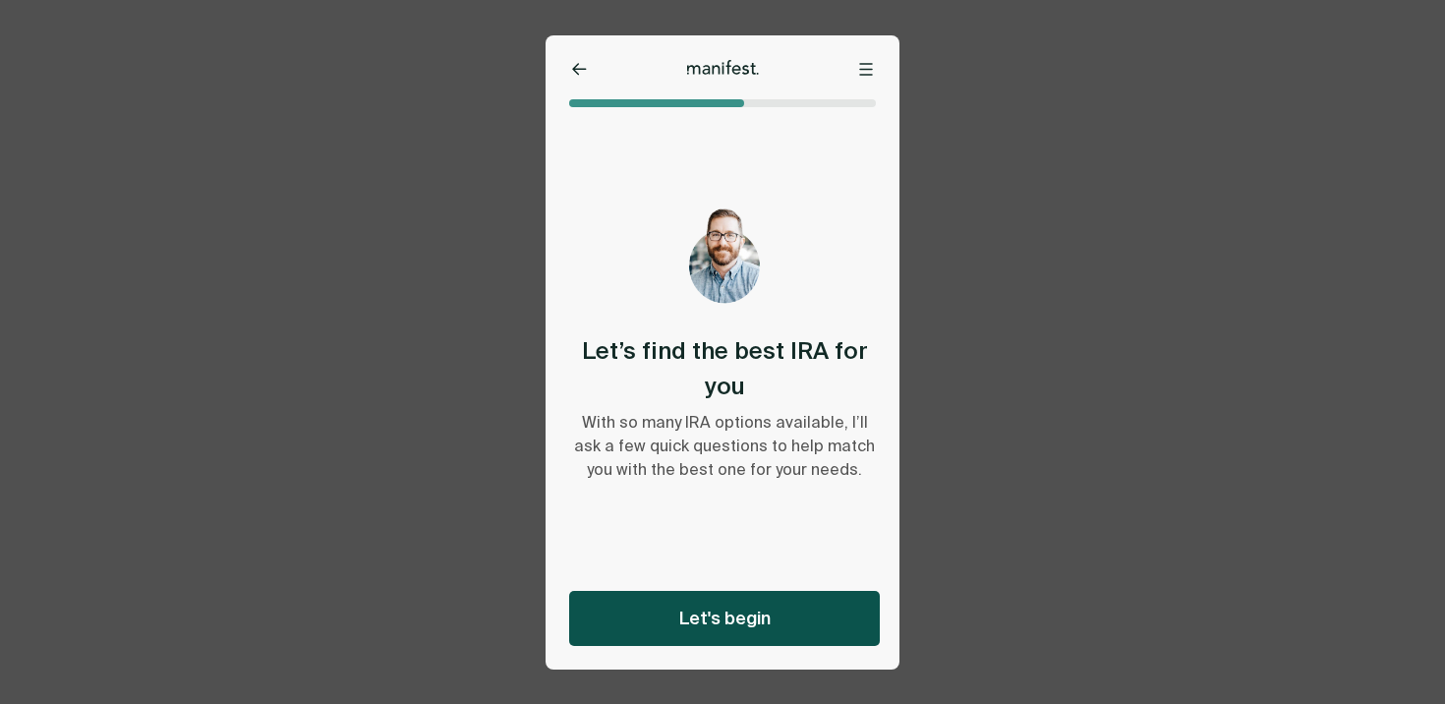
click at [713, 622] on span "Let's begin" at bounding box center [724, 619] width 91 height 24
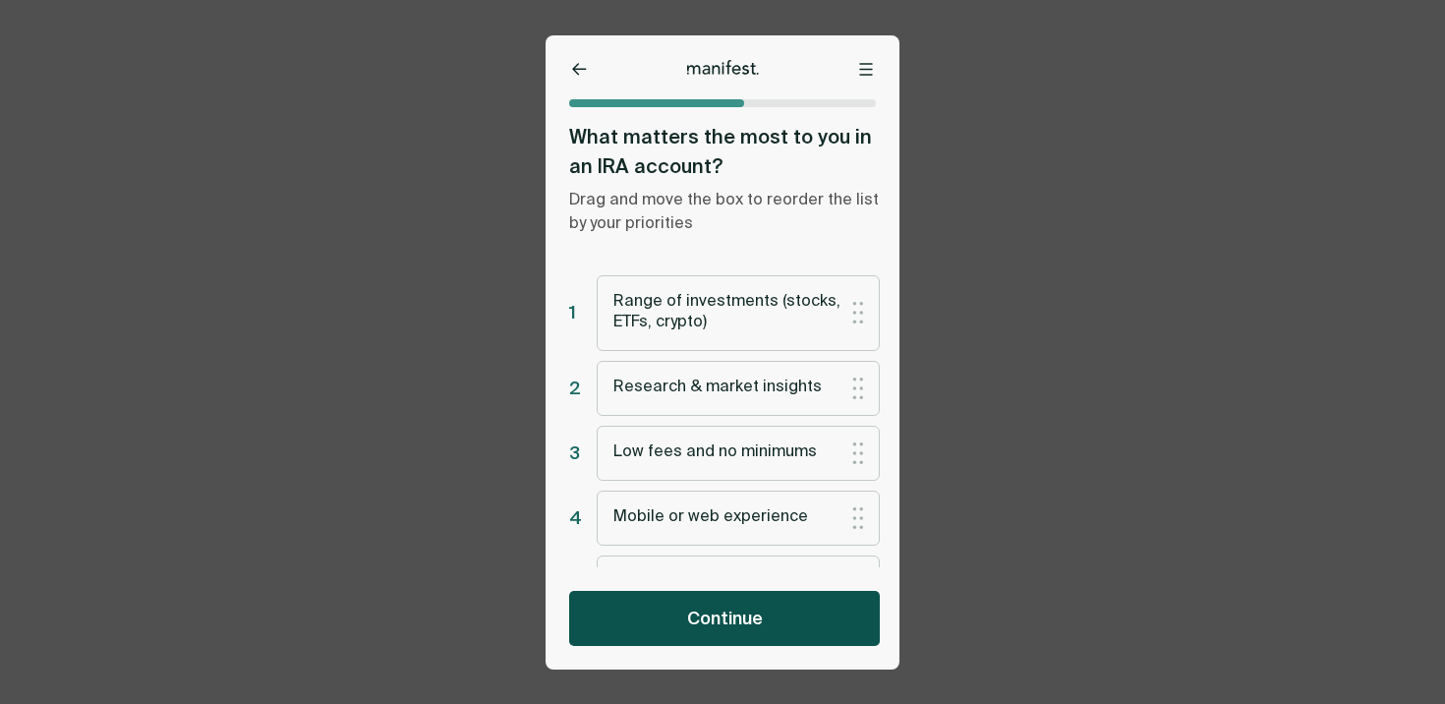
click at [699, 596] on button "Continue" at bounding box center [724, 618] width 311 height 55
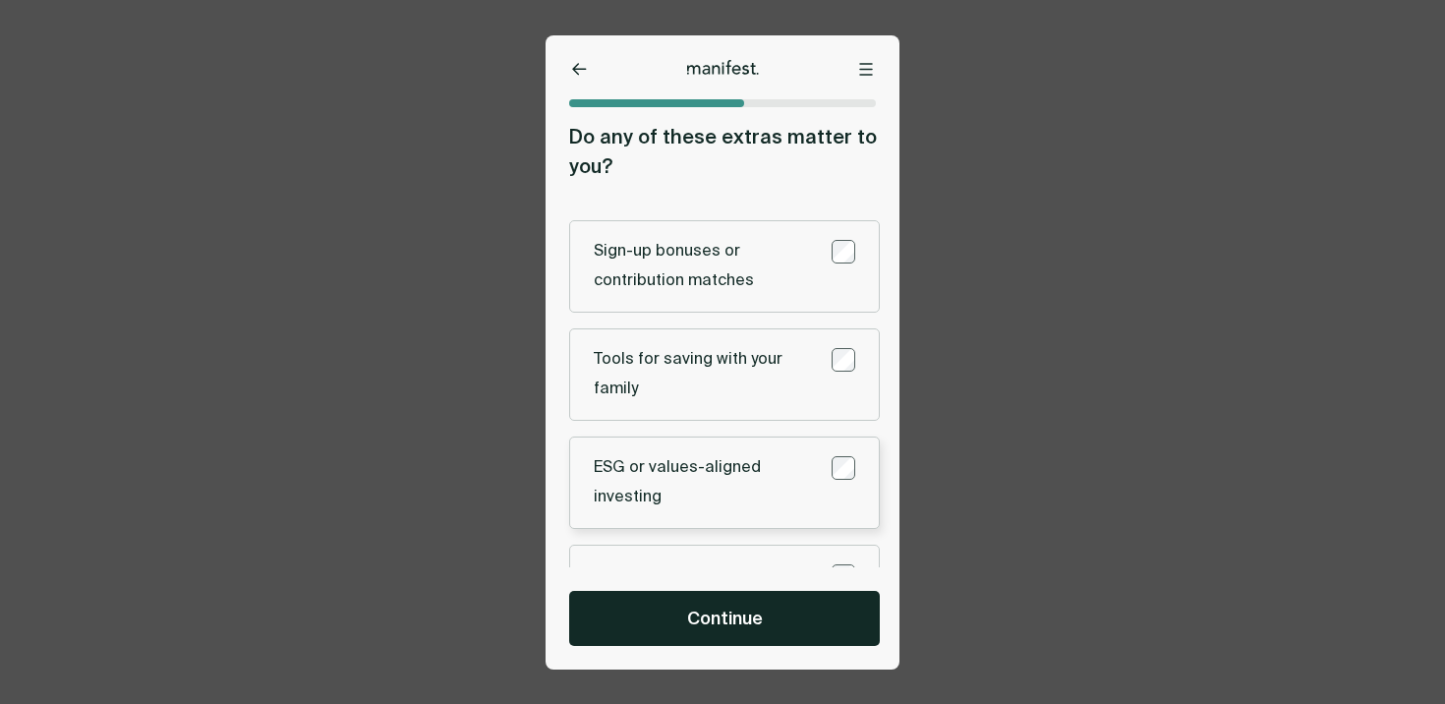
click at [689, 491] on div "ESG or values-aligned investing" at bounding box center [705, 482] width 222 height 59
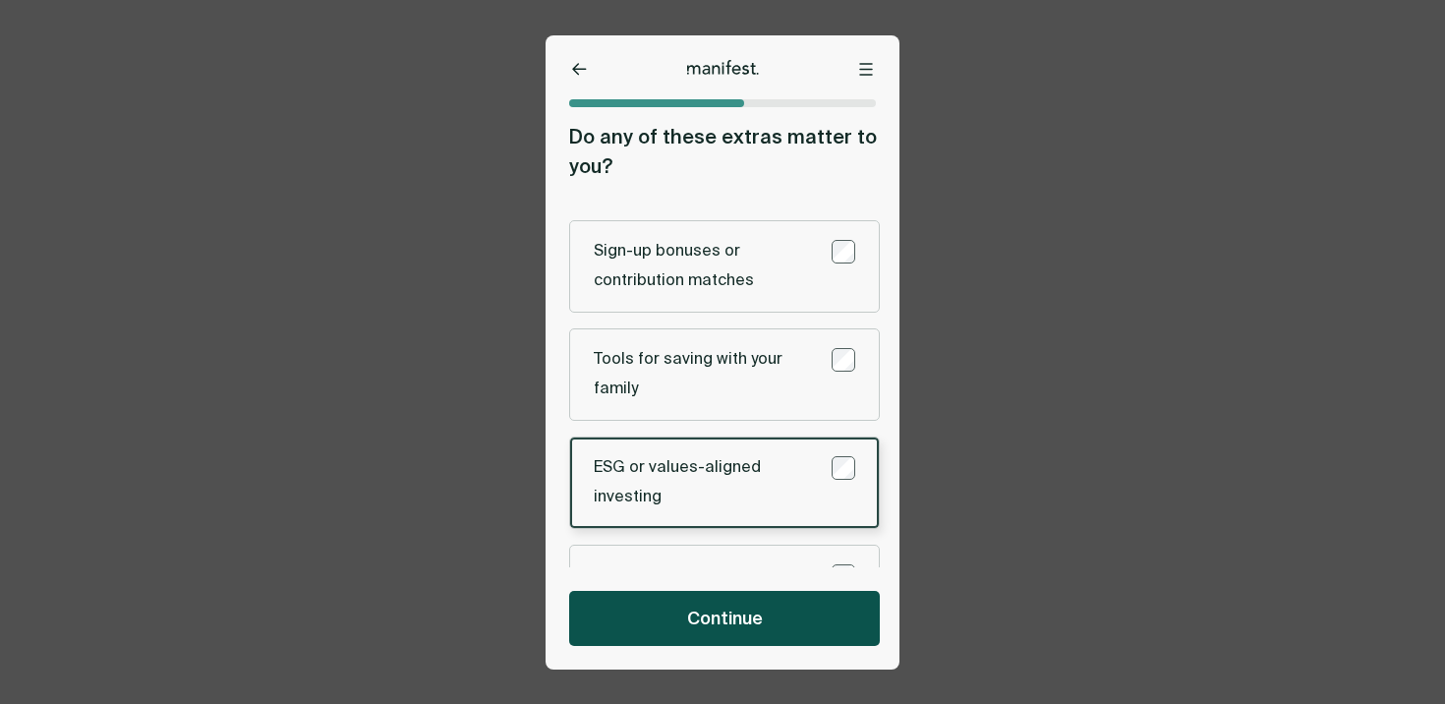
click at [700, 636] on button "Continue" at bounding box center [724, 618] width 311 height 55
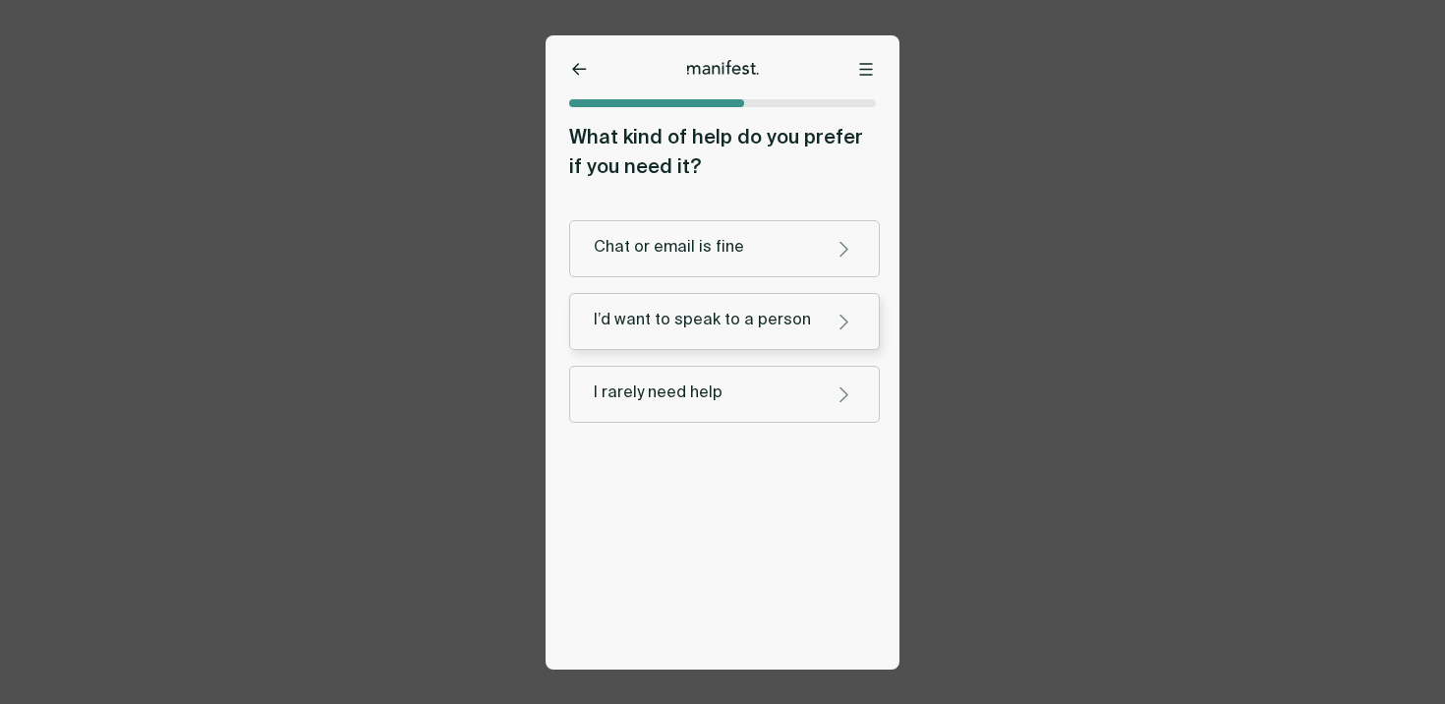
click at [705, 333] on button "I’d want to speak to a person" at bounding box center [724, 321] width 311 height 57
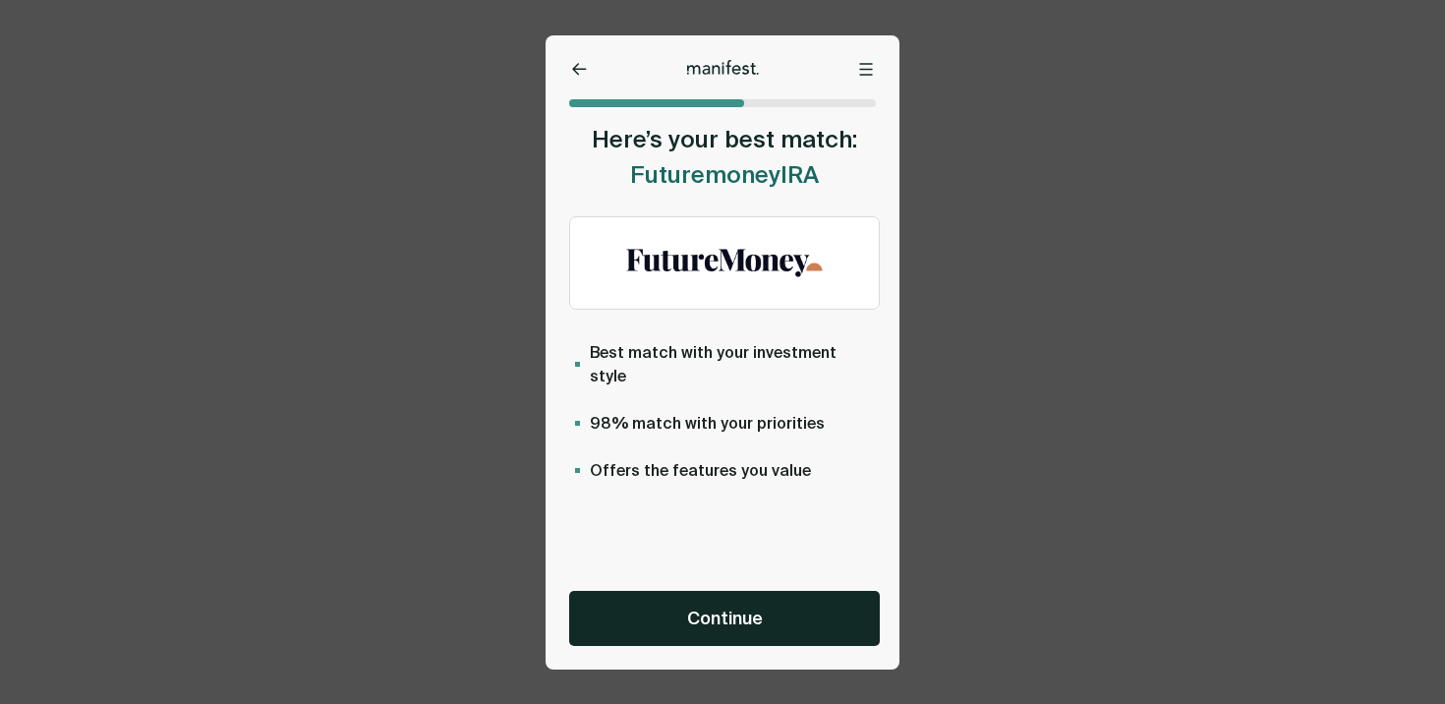
click at [696, 620] on span "Continue" at bounding box center [725, 619] width 76 height 24
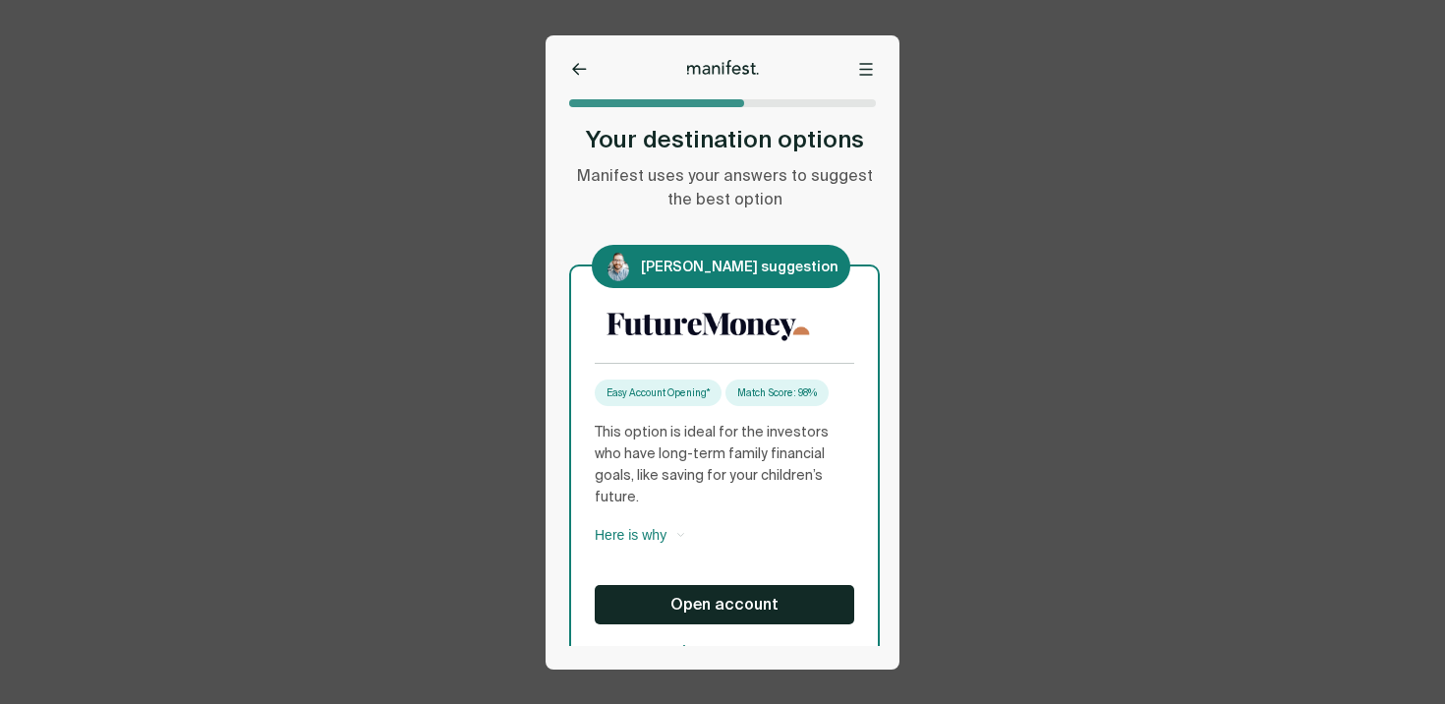
scroll to position [114, 0]
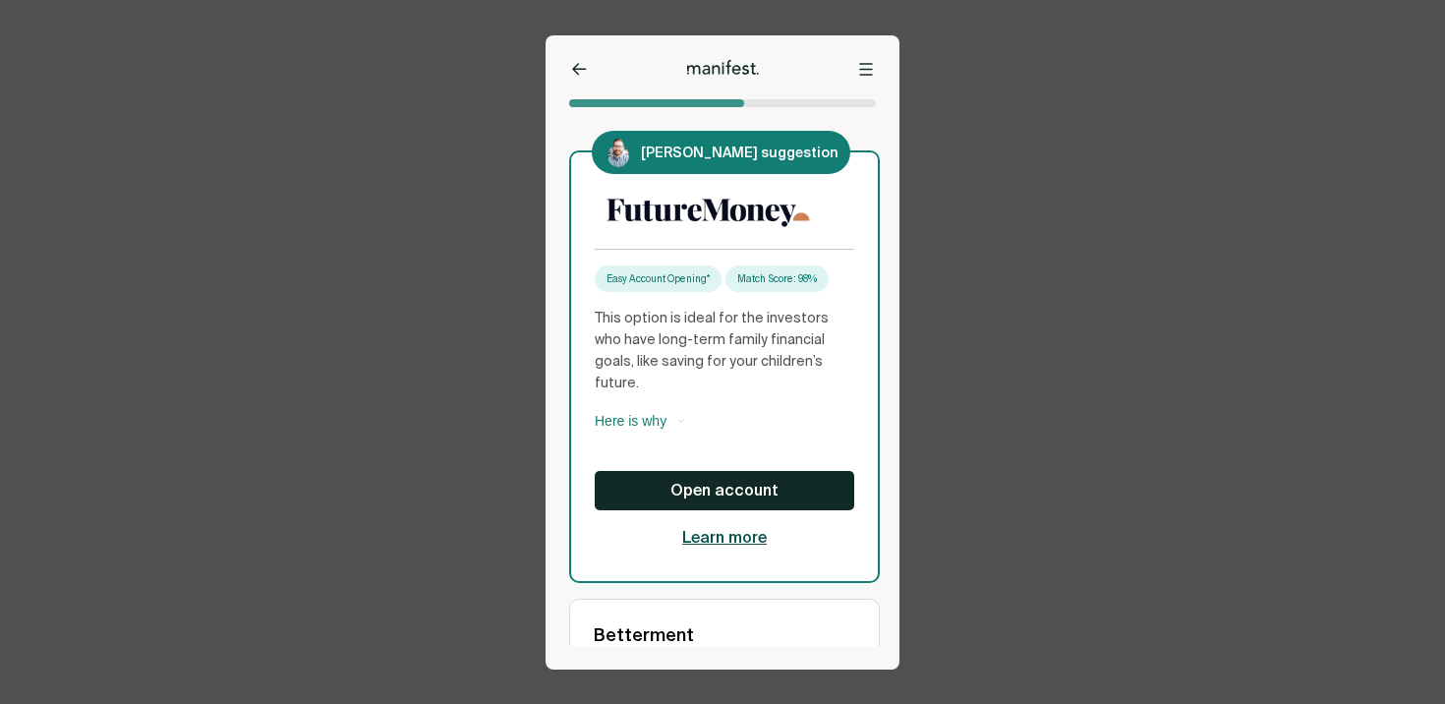
click at [749, 527] on span "Learn more" at bounding box center [724, 538] width 85 height 22
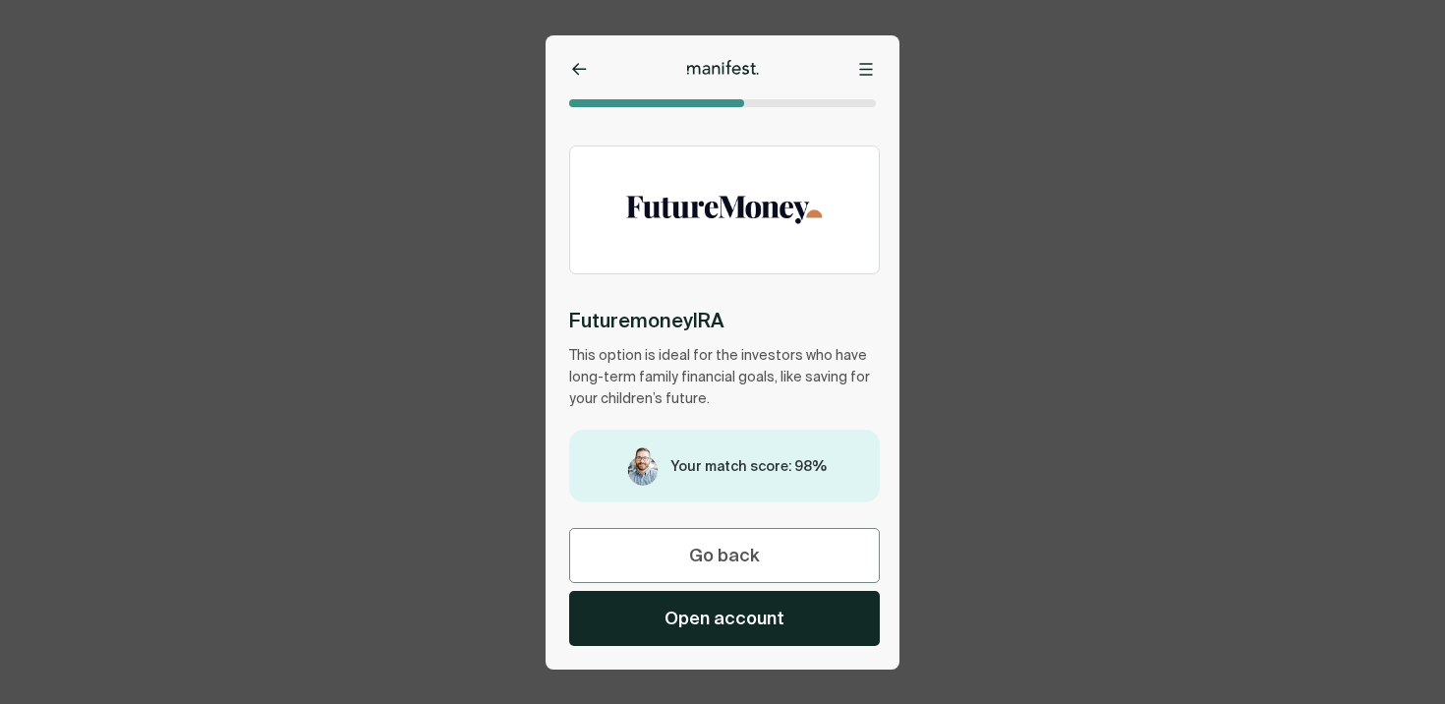
scroll to position [697, 0]
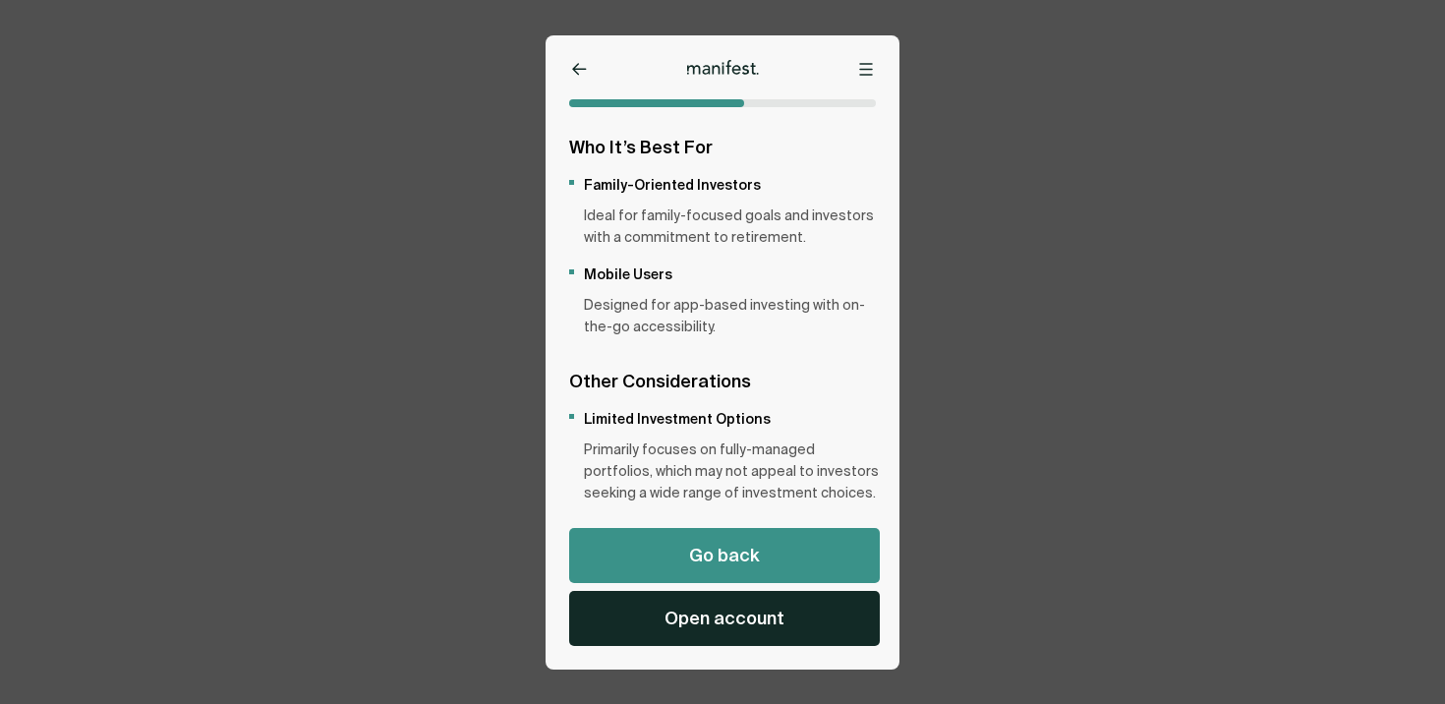
click at [740, 565] on span "Go back" at bounding box center [724, 556] width 71 height 24
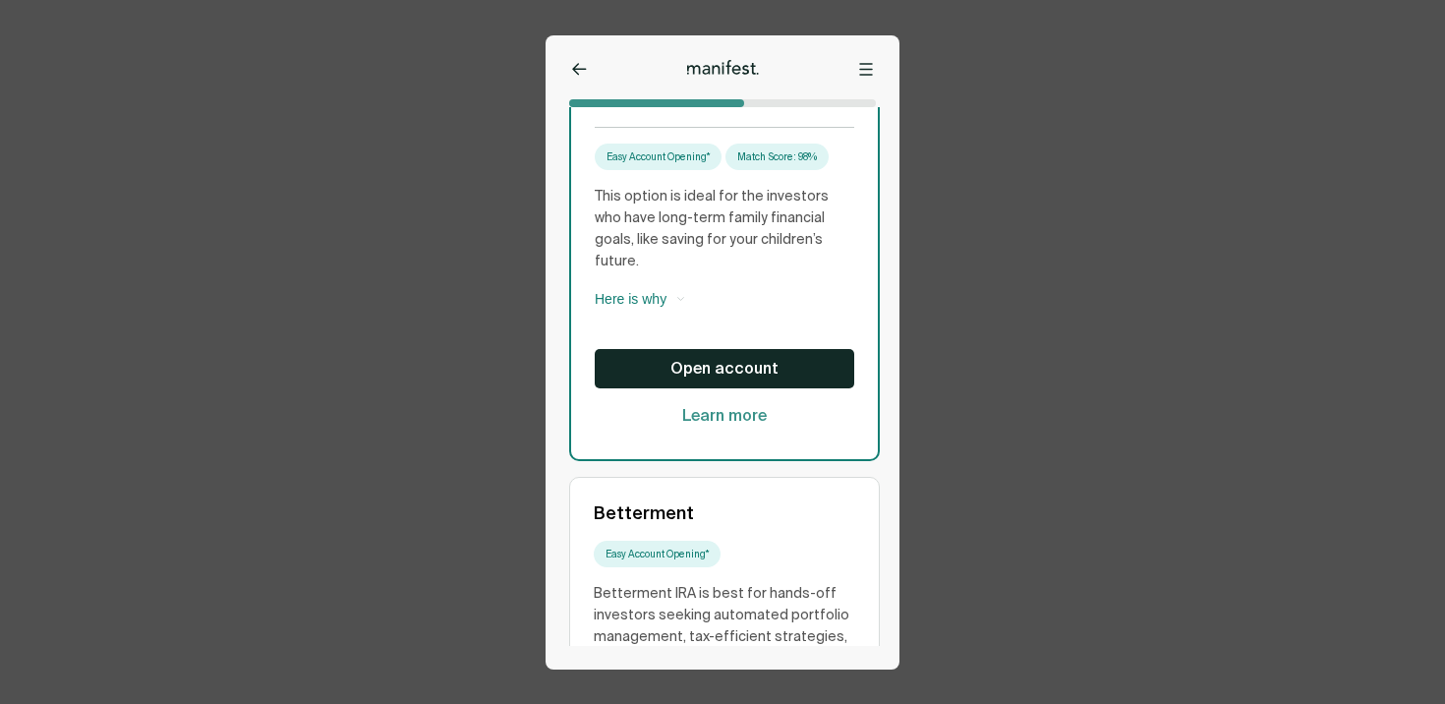
scroll to position [535, 0]
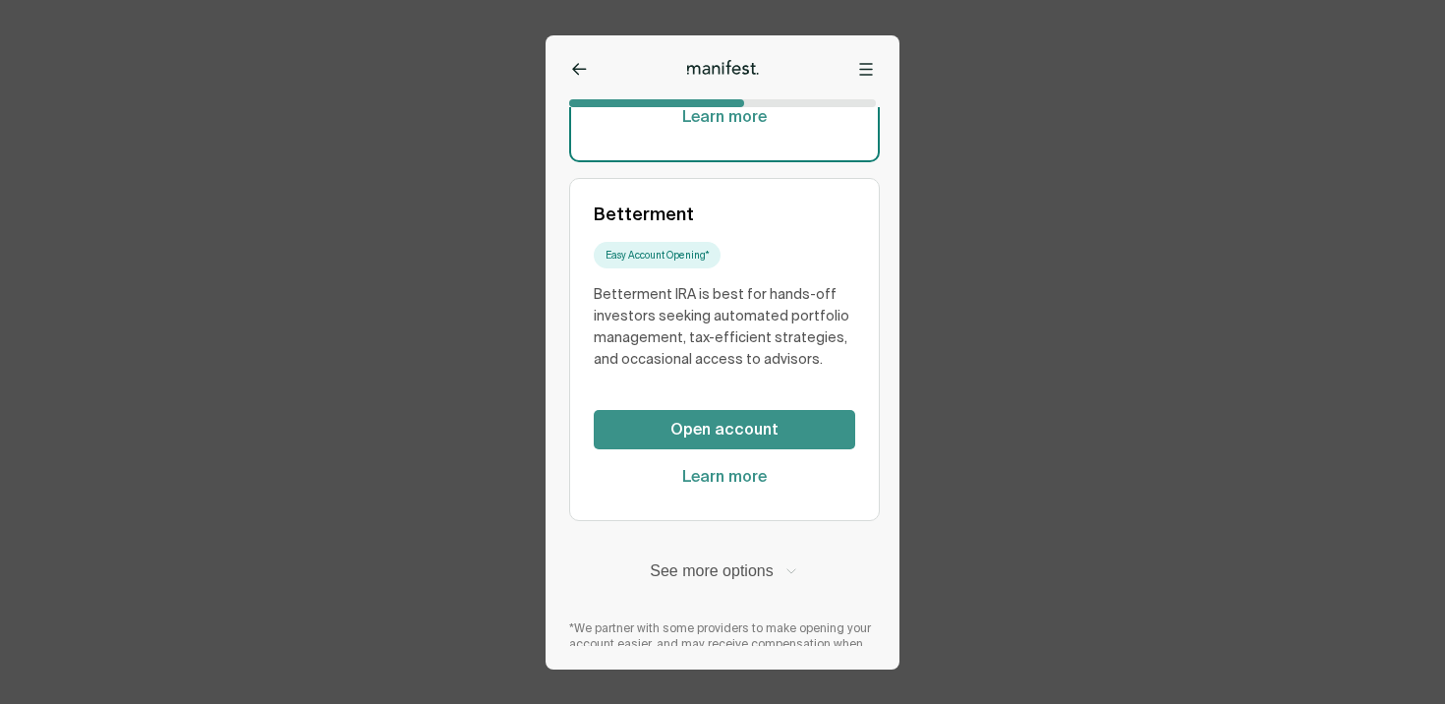
click at [717, 419] on span "Open account" at bounding box center [724, 430] width 108 height 22
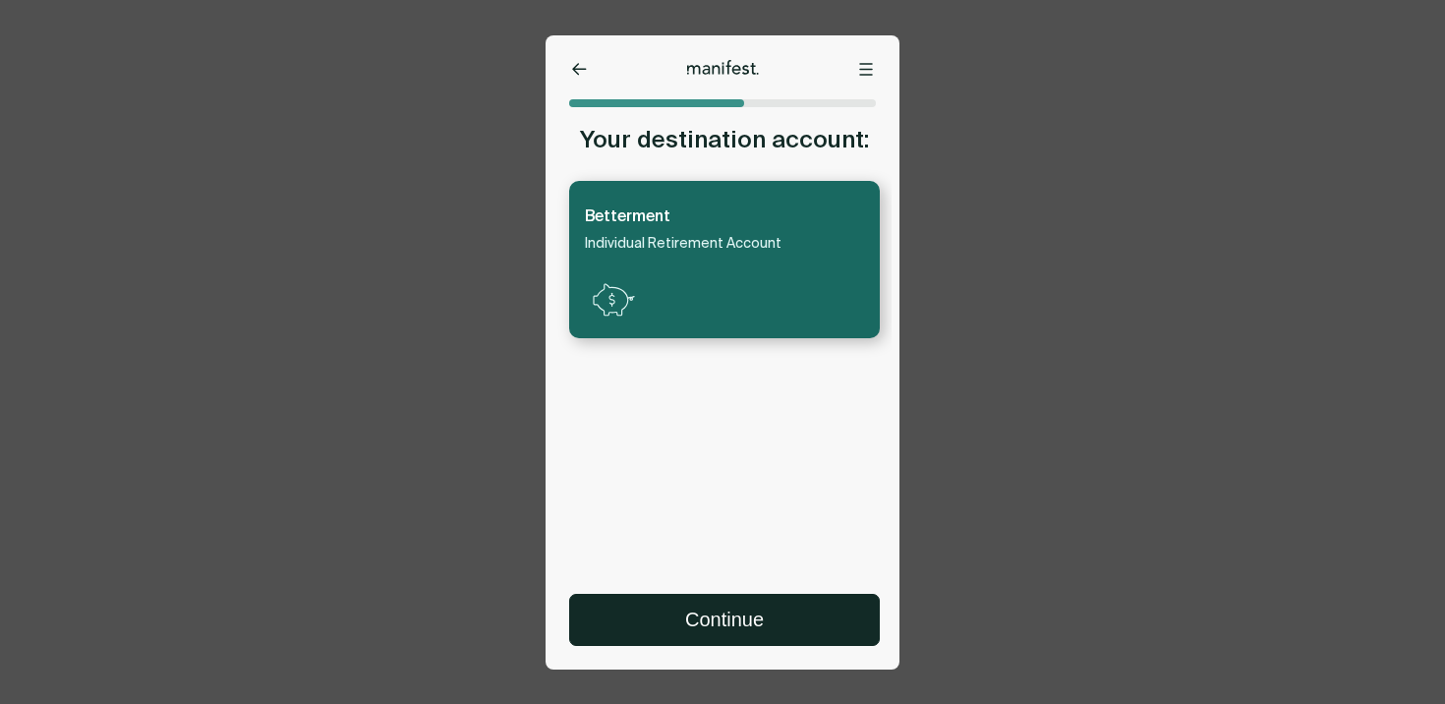
click at [868, 61] on button at bounding box center [866, 69] width 20 height 20
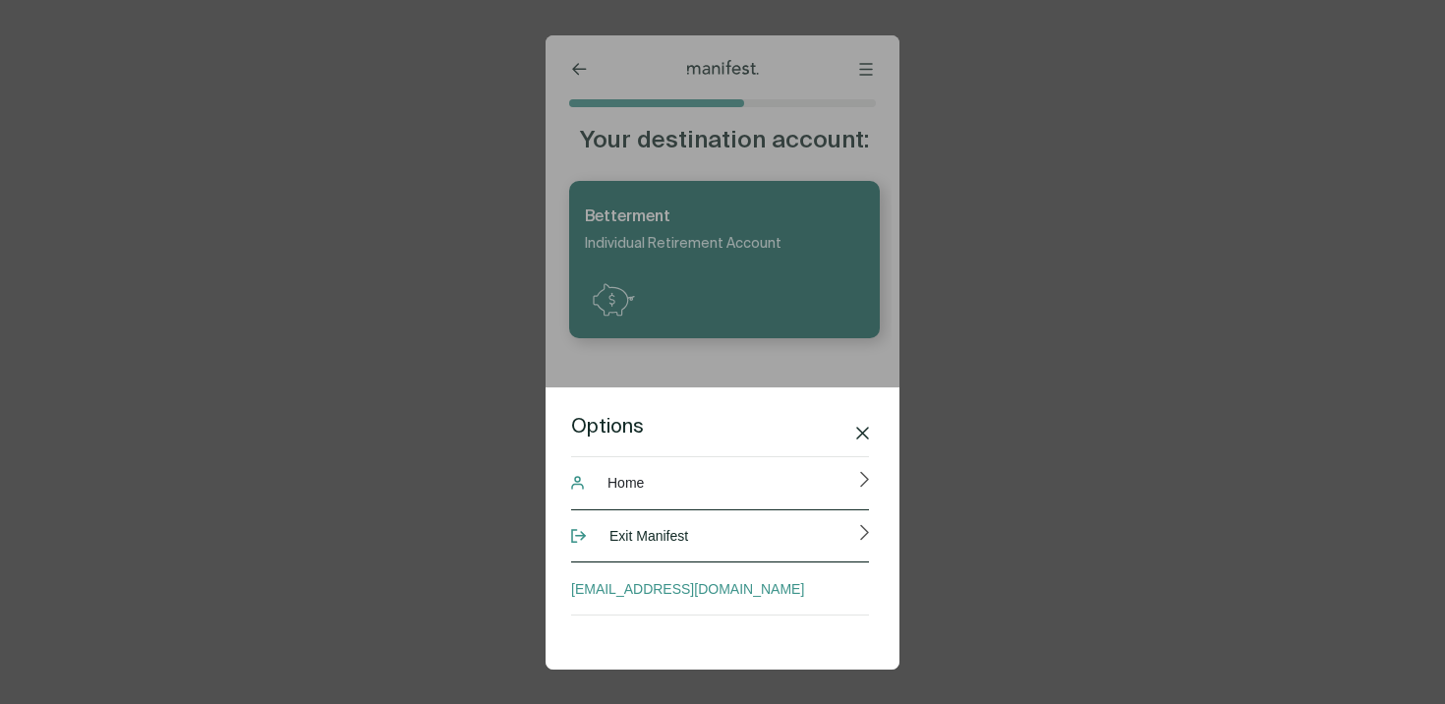
click at [682, 531] on span "Exit Manifest" at bounding box center [648, 535] width 79 height 39
